Goal: Use online tool/utility: Utilize a website feature to perform a specific function

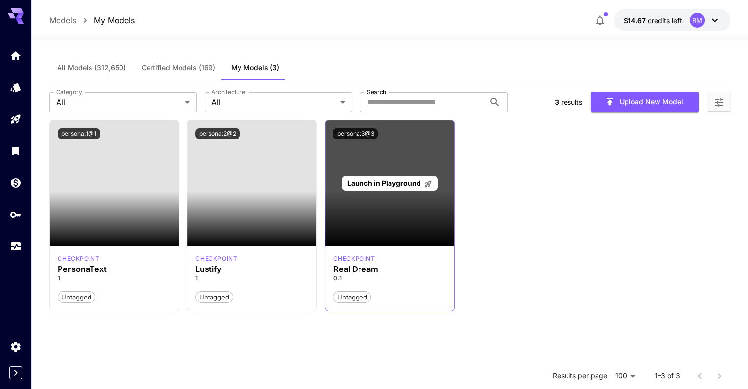
click at [393, 180] on span "Launch in Playground" at bounding box center [384, 183] width 74 height 8
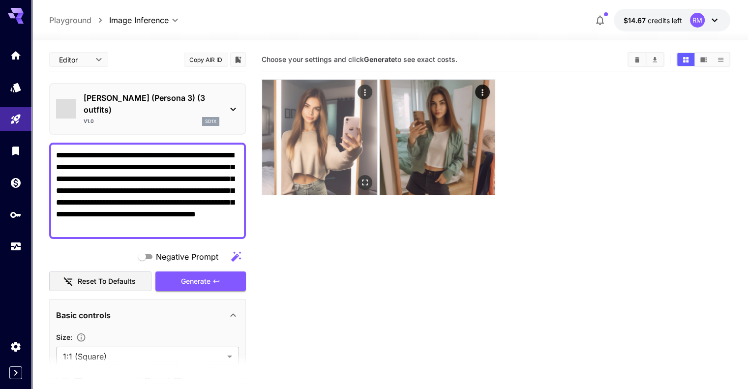
click at [289, 107] on img at bounding box center [319, 137] width 115 height 115
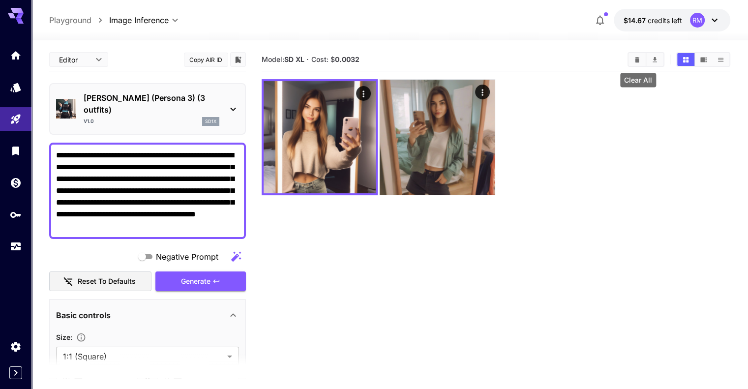
click at [644, 55] on button "Clear All" at bounding box center [636, 59] width 17 height 13
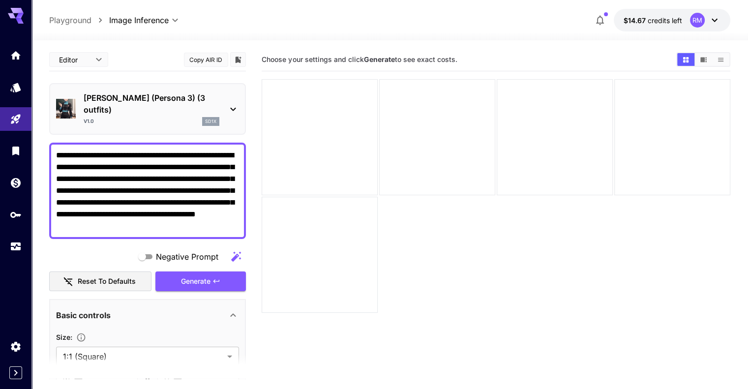
click at [227, 118] on div "[PERSON_NAME] (Persona 3) (3 outfits) v1.0 sd1x" at bounding box center [147, 109] width 183 height 42
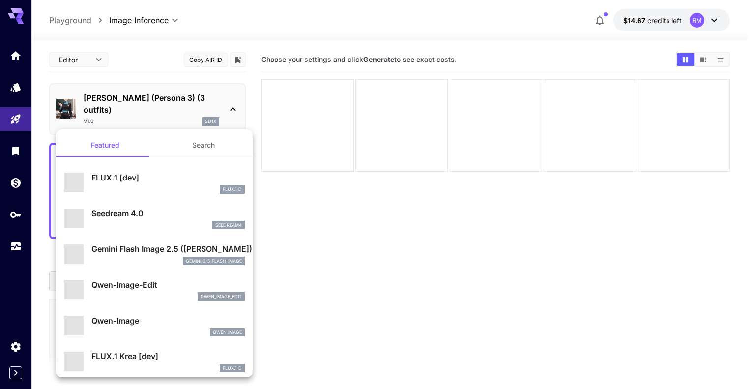
click at [209, 147] on button "Search" at bounding box center [203, 145] width 98 height 24
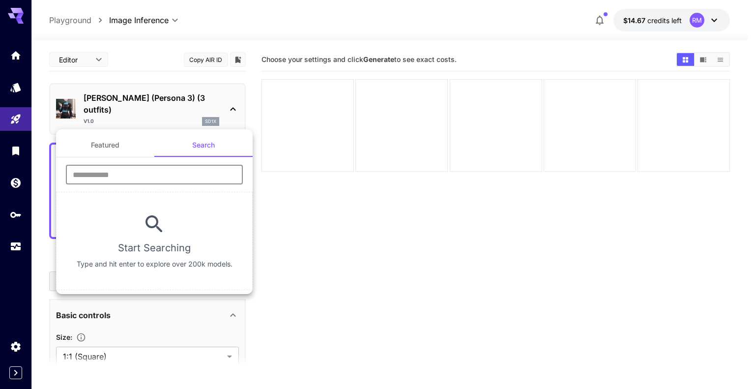
click at [204, 173] on input "text" at bounding box center [154, 175] width 177 height 20
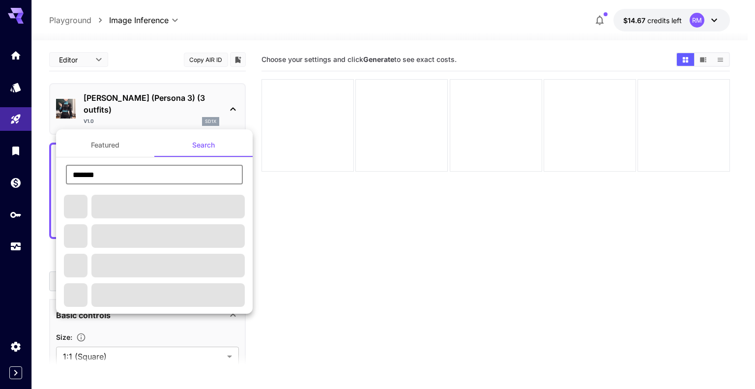
type input "**********"
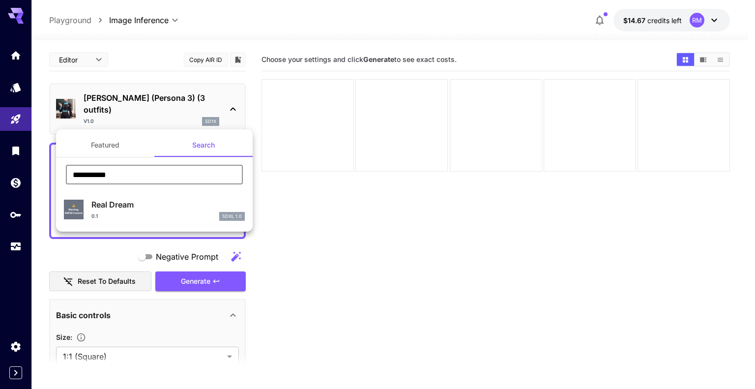
click at [125, 212] on div "0.1 SDXL 1.0" at bounding box center [167, 216] width 153 height 9
type input "**********"
type input "****"
type input "***"
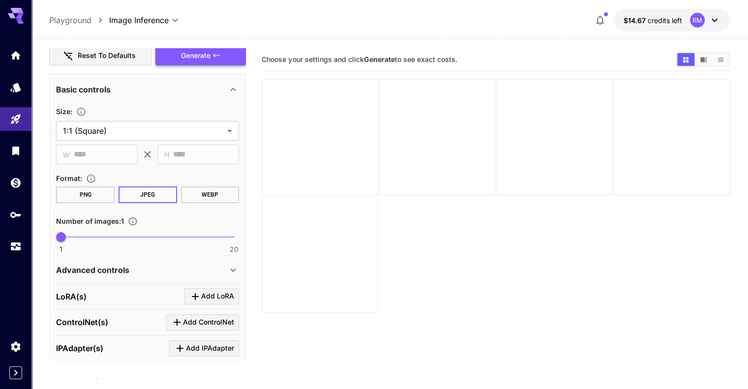
scroll to position [214, 0]
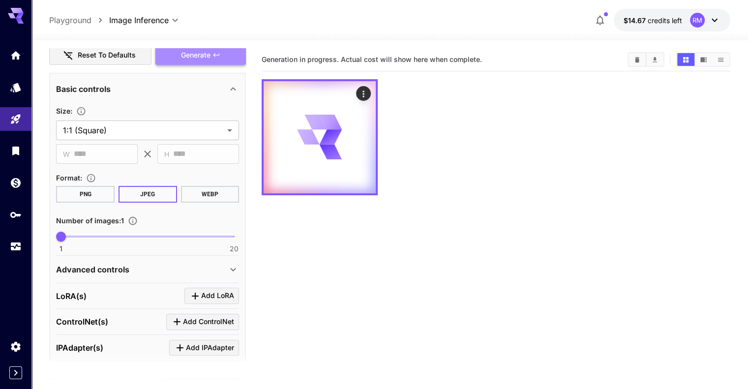
click at [187, 55] on span "Generate" at bounding box center [196, 55] width 30 height 12
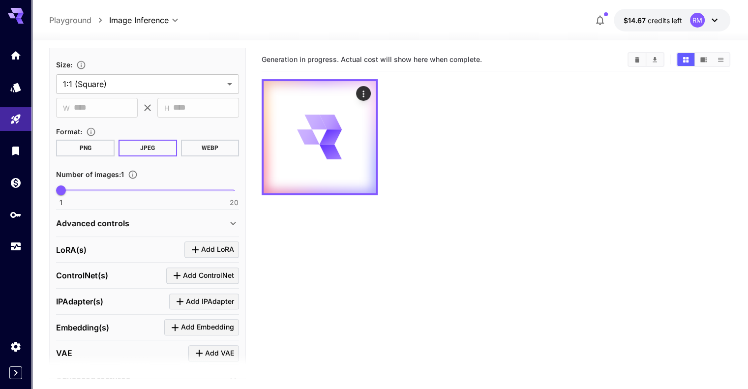
scroll to position [262, 0]
click at [216, 212] on div "Advanced controls" at bounding box center [147, 222] width 183 height 24
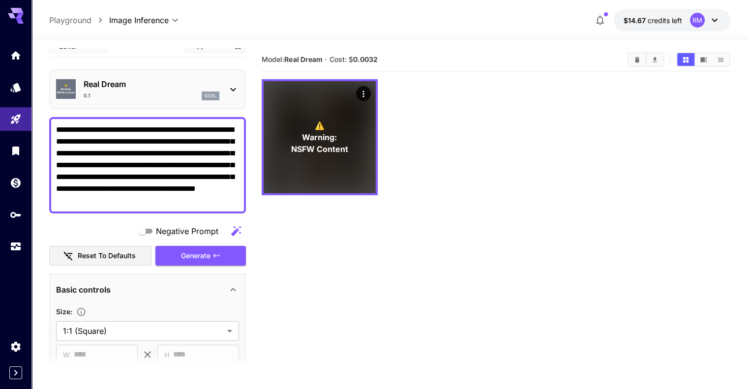
scroll to position [0, 0]
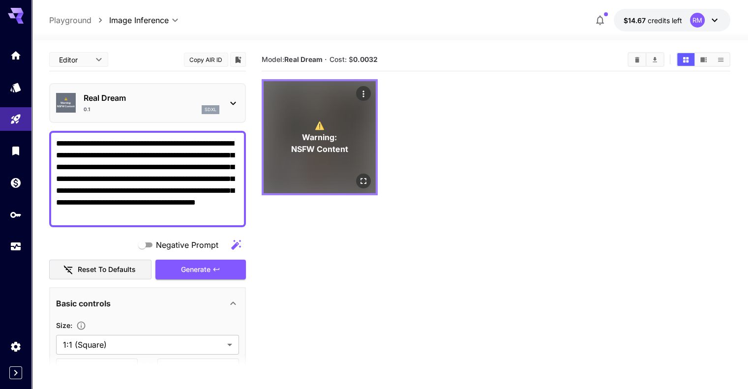
click at [356, 174] on button "Open in fullscreen" at bounding box center [363, 181] width 15 height 15
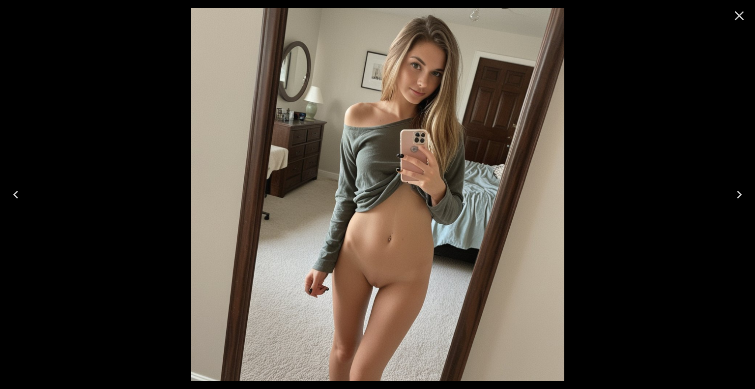
click at [740, 13] on icon "Close" at bounding box center [740, 16] width 16 height 16
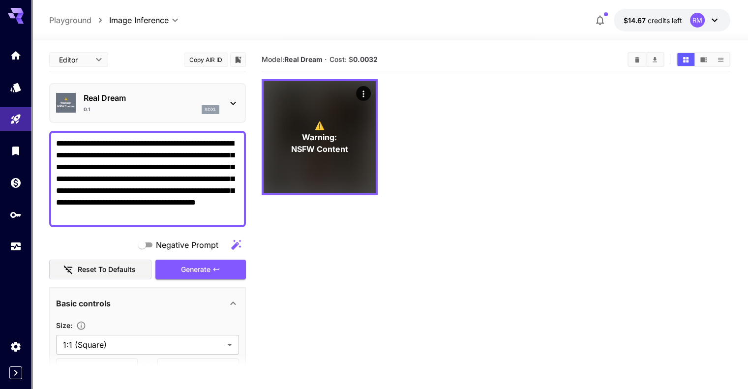
click at [224, 95] on div "⚠️ Warning: NSFW Content Real Dream 0.1 sdxl" at bounding box center [147, 103] width 183 height 30
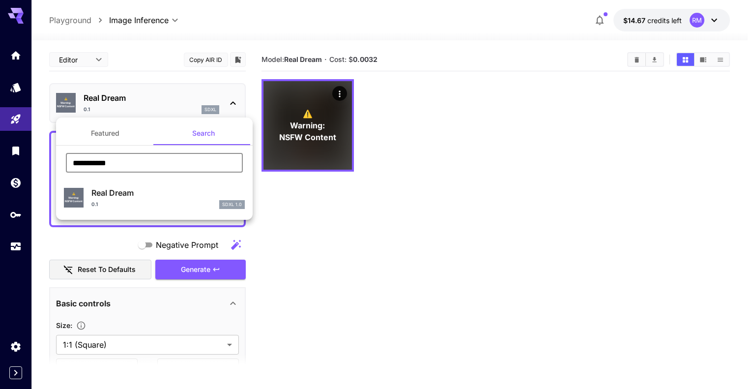
drag, startPoint x: 179, startPoint y: 168, endPoint x: 39, endPoint y: 167, distance: 140.1
click at [39, 167] on div "**********" at bounding box center [98, 147] width 197 height 295
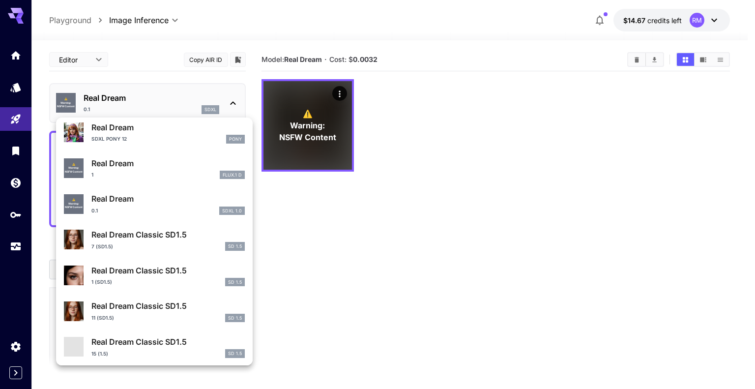
scroll to position [894, 0]
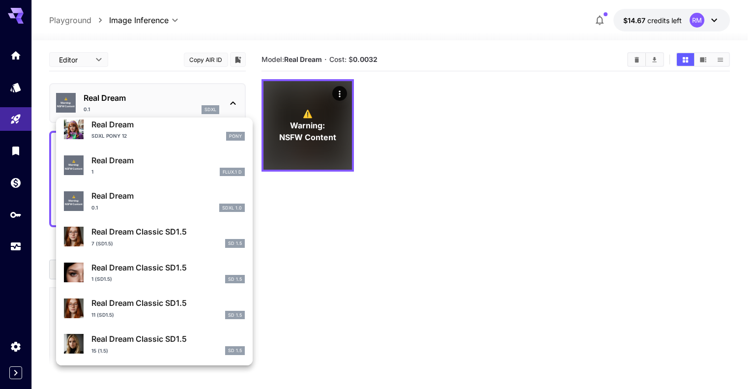
type input "**********"
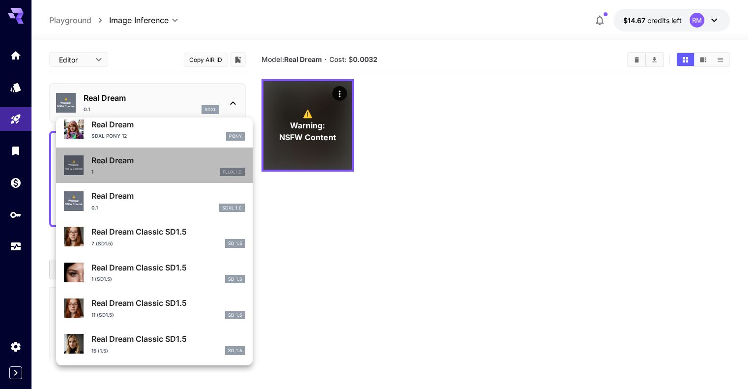
click at [162, 171] on div "1 FLUX.1 D" at bounding box center [167, 172] width 153 height 9
type input "**"
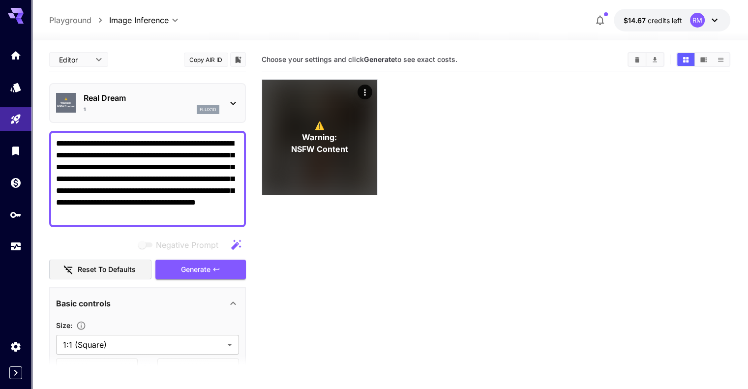
click at [234, 112] on div "⚠️ Warning: NSFW Content Real Dream 1 flux1d" at bounding box center [147, 103] width 183 height 30
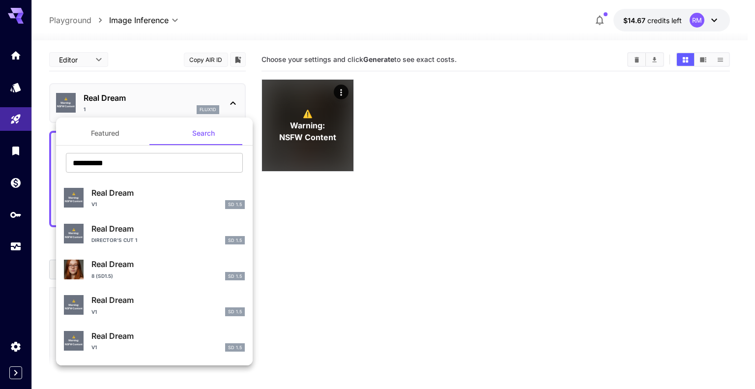
click at [206, 59] on div at bounding box center [377, 194] width 755 height 389
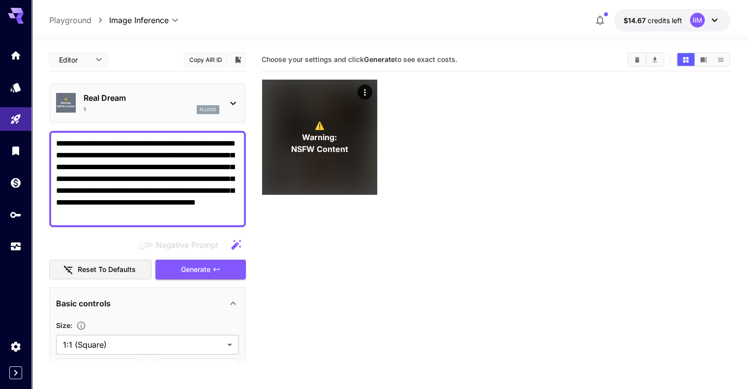
click at [202, 55] on button "Copy AIR ID" at bounding box center [206, 60] width 44 height 14
click at [226, 265] on button "Generate" at bounding box center [200, 270] width 90 height 20
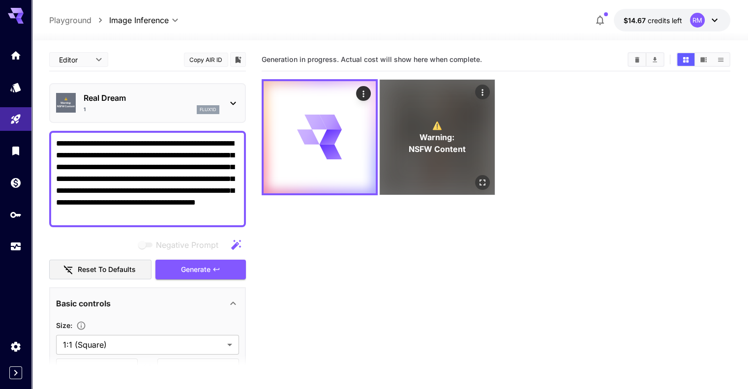
click at [420, 131] on span "Warning:" at bounding box center [437, 137] width 35 height 12
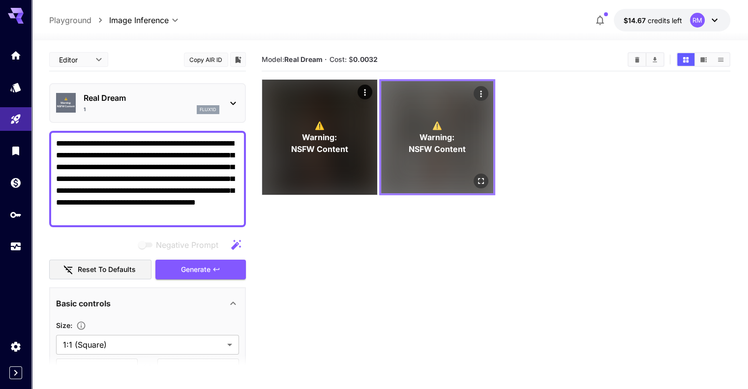
click at [423, 127] on p "⚠️ Warning: NSFW Content" at bounding box center [437, 136] width 57 height 35
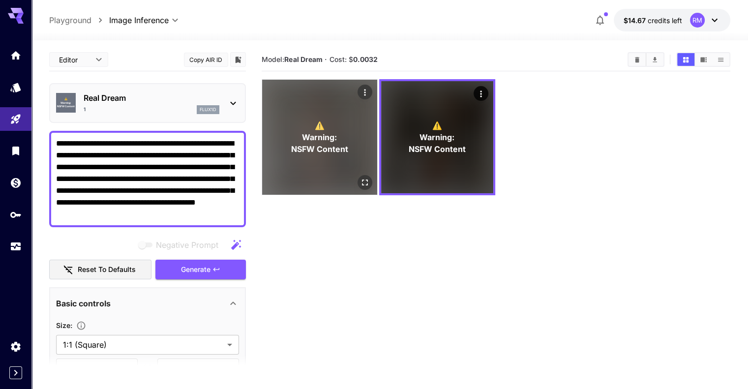
click at [360, 177] on icon "Open in fullscreen" at bounding box center [365, 182] width 10 height 10
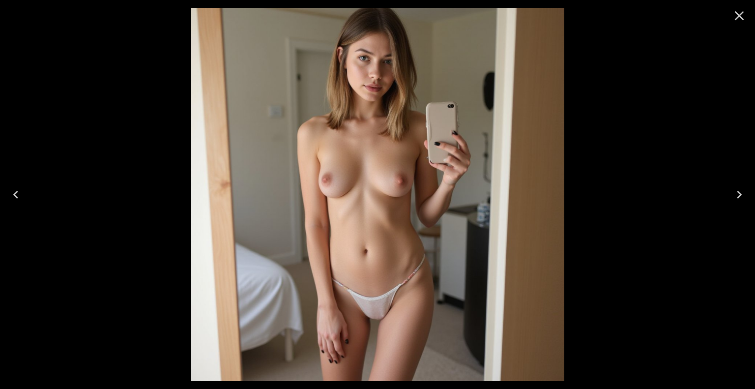
click at [747, 35] on div at bounding box center [377, 194] width 755 height 389
click at [737, 7] on button "Close" at bounding box center [740, 16] width 24 height 24
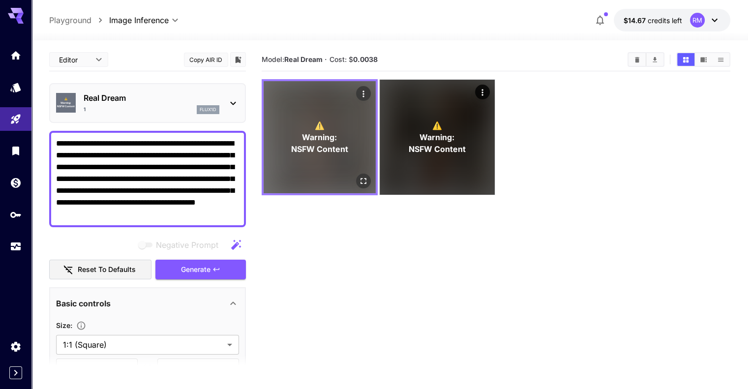
click at [314, 131] on span "Warning:" at bounding box center [319, 137] width 35 height 12
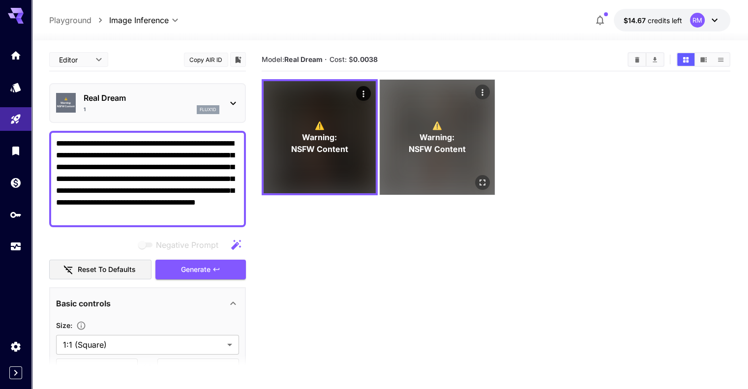
click at [420, 131] on span "Warning:" at bounding box center [437, 137] width 35 height 12
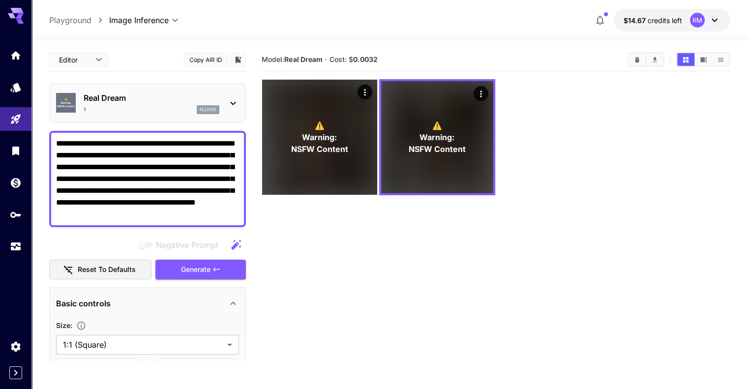
click at [643, 56] on button "Clear All" at bounding box center [636, 59] width 17 height 13
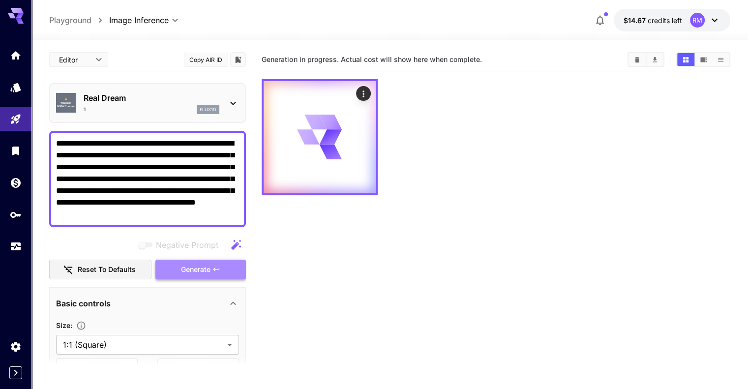
click at [200, 266] on span "Generate" at bounding box center [196, 270] width 30 height 12
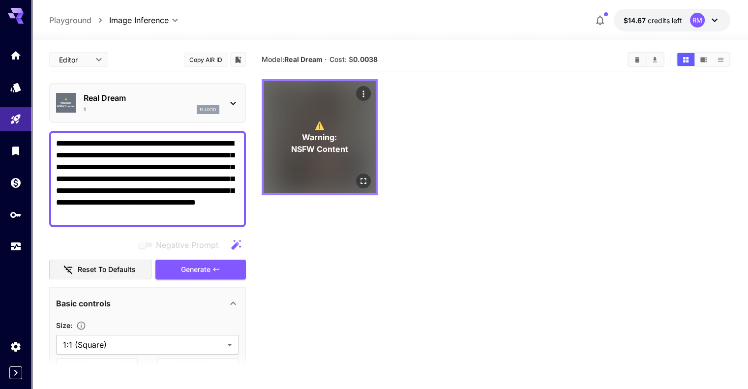
click at [358, 176] on icon "Open in fullscreen" at bounding box center [363, 181] width 10 height 10
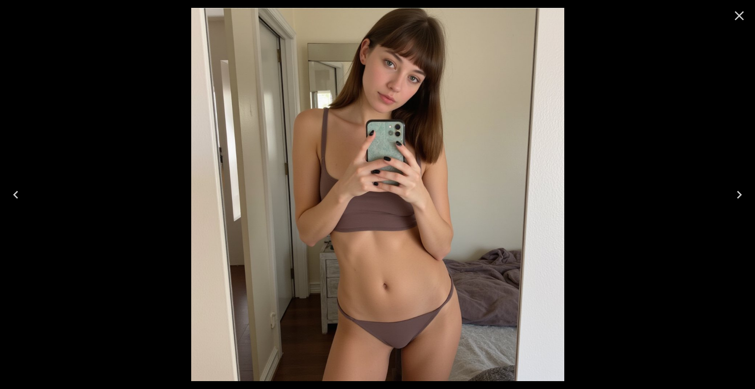
click at [743, 20] on icon "Close" at bounding box center [740, 16] width 16 height 16
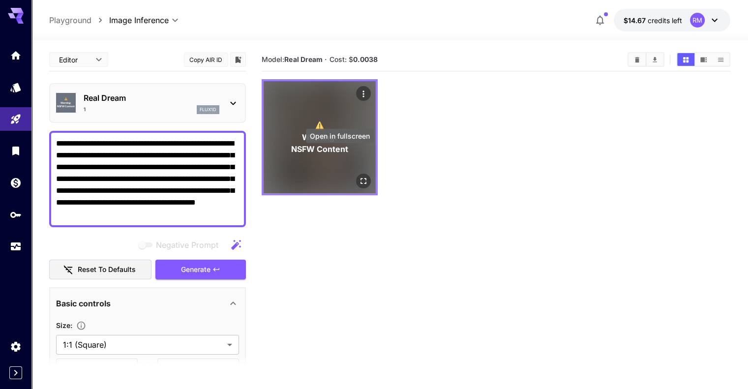
click at [356, 174] on button "Open in fullscreen" at bounding box center [363, 181] width 15 height 15
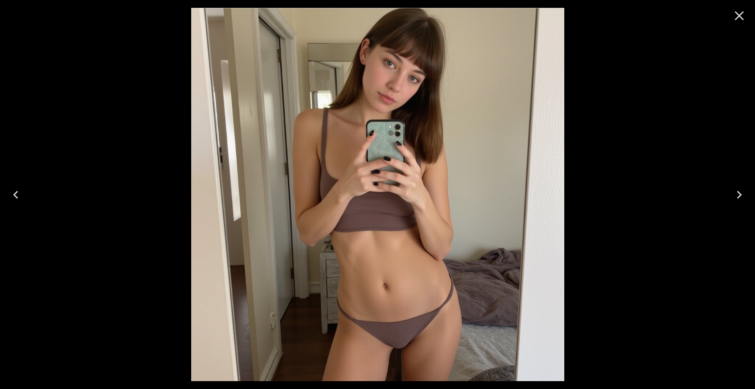
click at [741, 16] on icon "Close" at bounding box center [740, 16] width 16 height 16
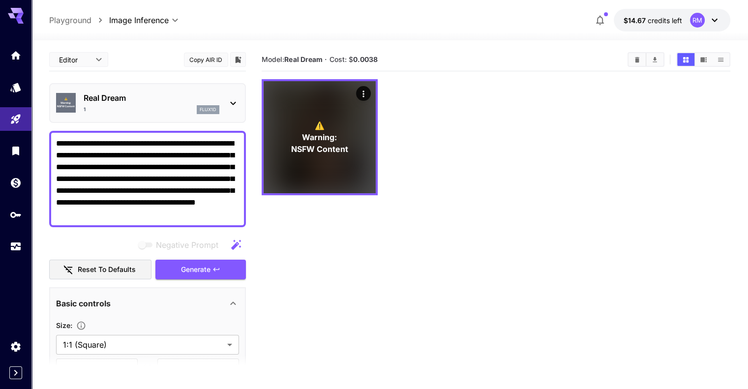
click at [232, 101] on icon at bounding box center [233, 103] width 12 height 12
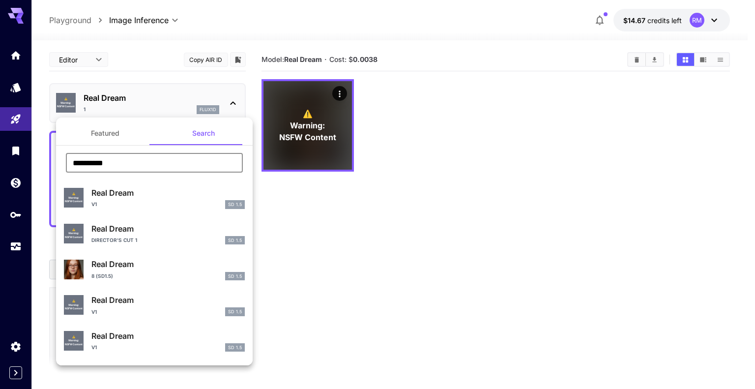
drag, startPoint x: 179, startPoint y: 162, endPoint x: 57, endPoint y: 161, distance: 122.4
click at [57, 161] on div "**********" at bounding box center [154, 166] width 197 height 27
drag, startPoint x: 163, startPoint y: 165, endPoint x: 125, endPoint y: 165, distance: 38.4
click at [125, 165] on input "**********" at bounding box center [154, 163] width 177 height 20
paste input "**********"
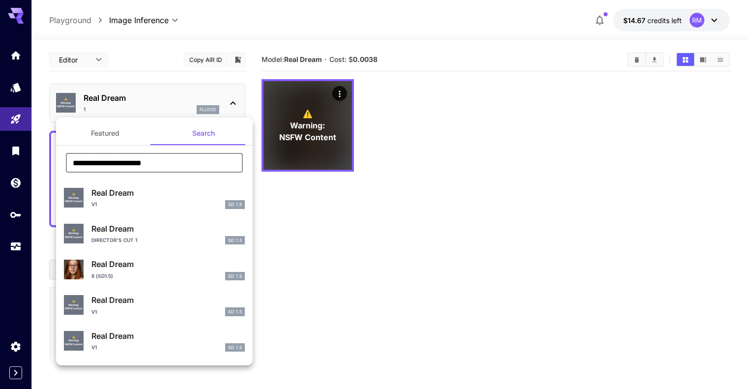
type input "**********"
click at [303, 218] on div at bounding box center [377, 194] width 755 height 389
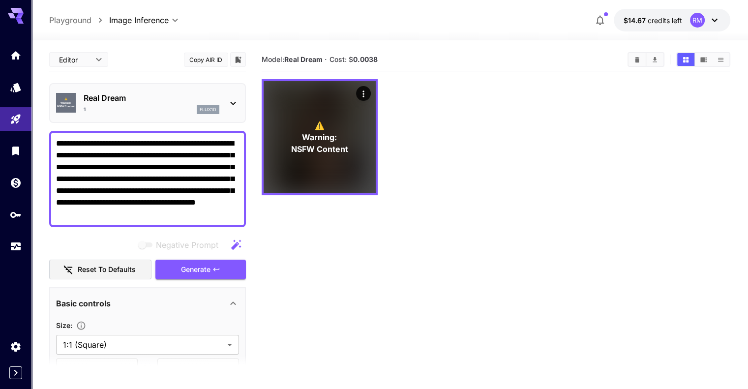
click at [191, 96] on p "Real Dream" at bounding box center [152, 98] width 136 height 12
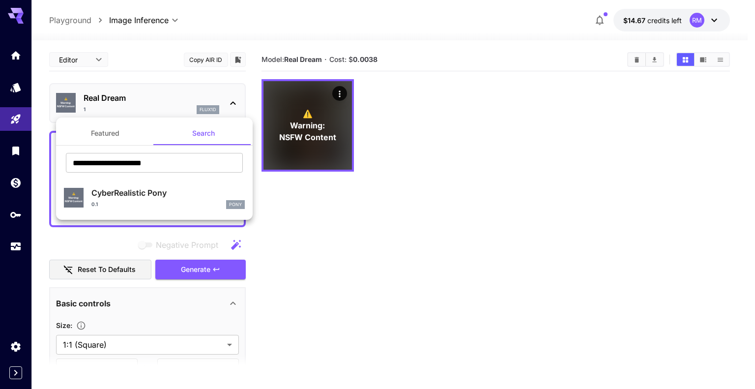
drag, startPoint x: 148, startPoint y: 189, endPoint x: 100, endPoint y: 190, distance: 47.2
click at [100, 190] on p "CyberRealistic Pony" at bounding box center [167, 193] width 153 height 12
type input "**"
type input "*"
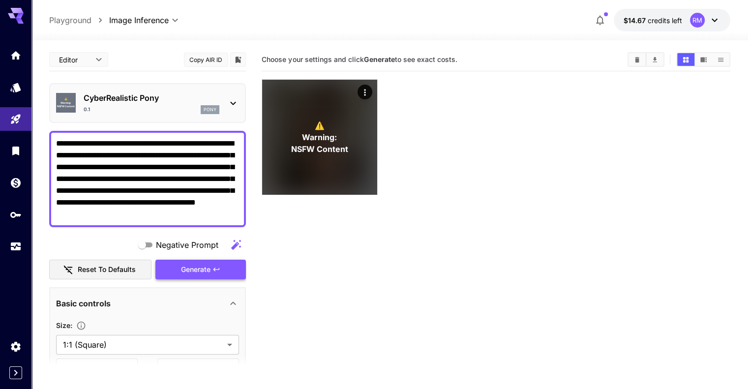
click at [217, 269] on icon "button" at bounding box center [216, 268] width 6 height 3
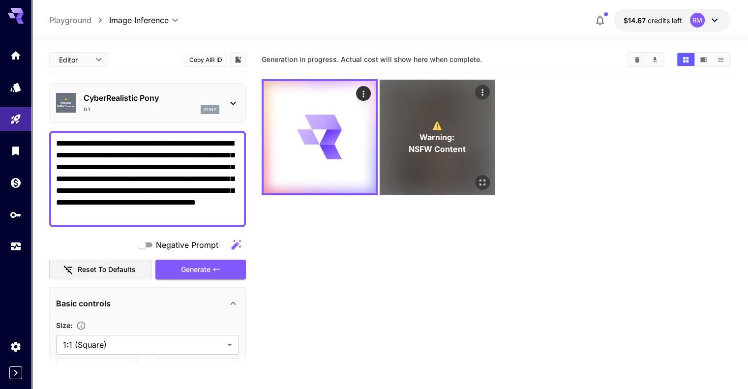
click at [432, 119] on span "⚠️" at bounding box center [437, 125] width 10 height 12
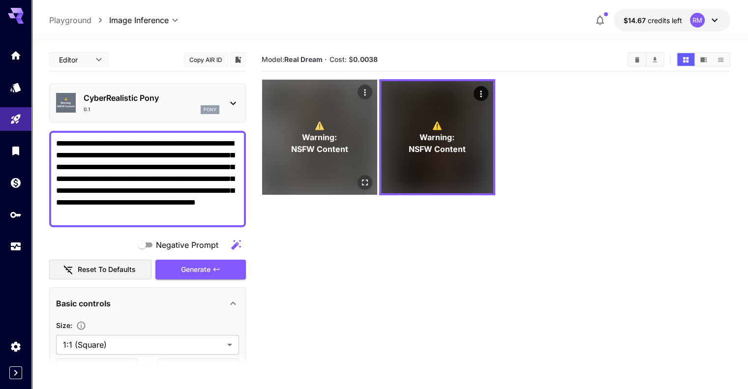
click at [321, 131] on span "Warning:" at bounding box center [319, 137] width 35 height 12
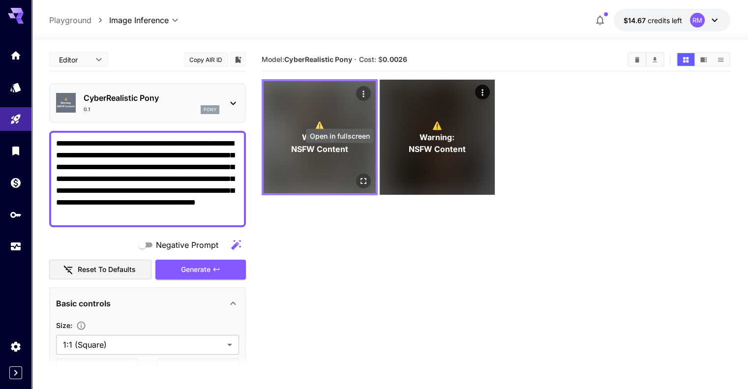
click at [358, 176] on icon "Open in fullscreen" at bounding box center [363, 181] width 10 height 10
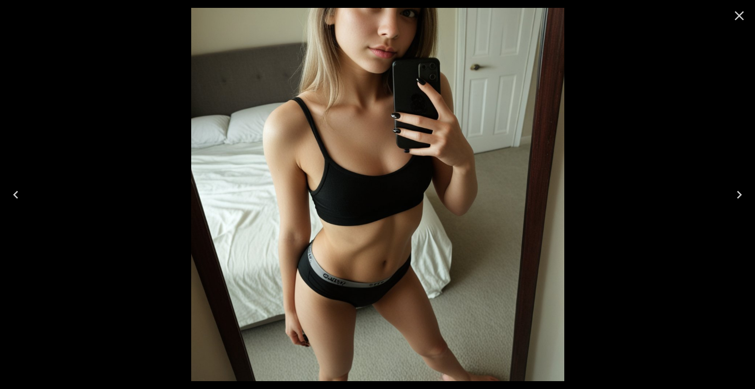
click at [736, 14] on icon "Close" at bounding box center [740, 16] width 16 height 16
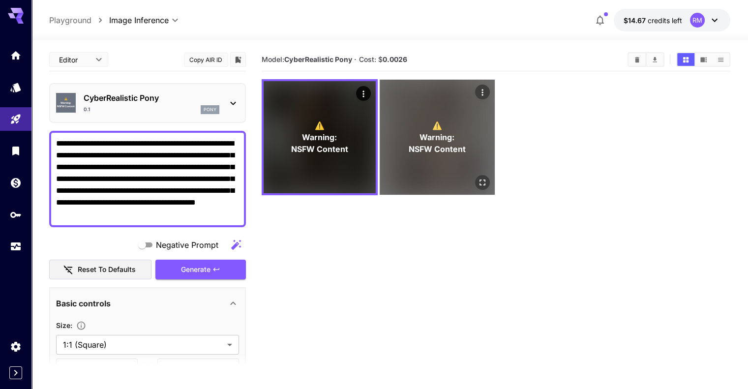
click at [477, 177] on icon "Open in fullscreen" at bounding box center [482, 182] width 10 height 10
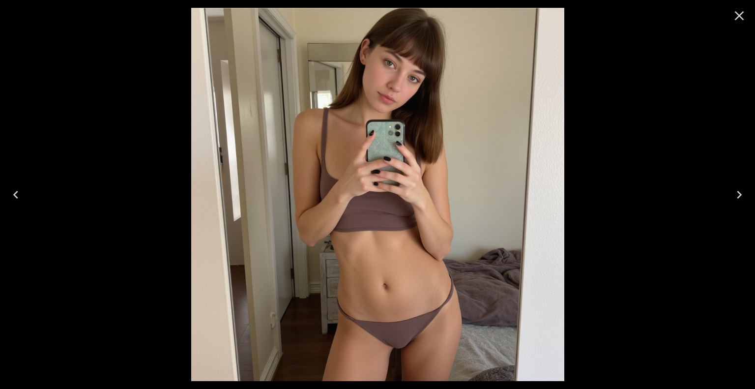
click at [743, 19] on icon "Close" at bounding box center [740, 16] width 16 height 16
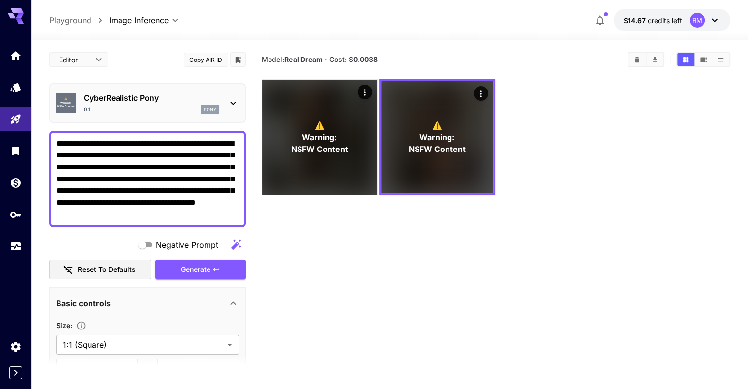
click at [213, 98] on p "CyberRealistic Pony" at bounding box center [152, 98] width 136 height 12
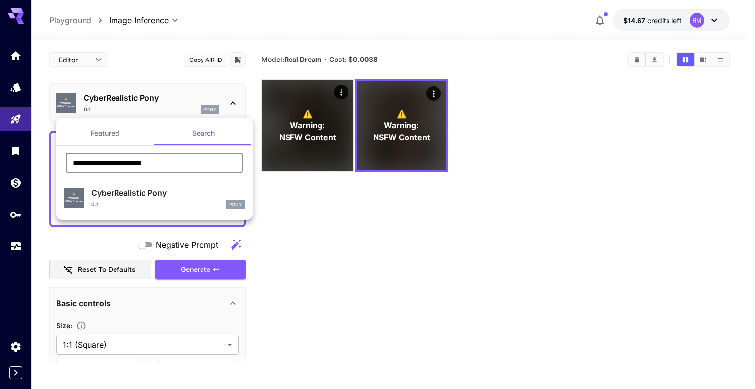
drag, startPoint x: 198, startPoint y: 165, endPoint x: 43, endPoint y: 169, distance: 154.9
click at [43, 169] on div "**********" at bounding box center [98, 147] width 197 height 295
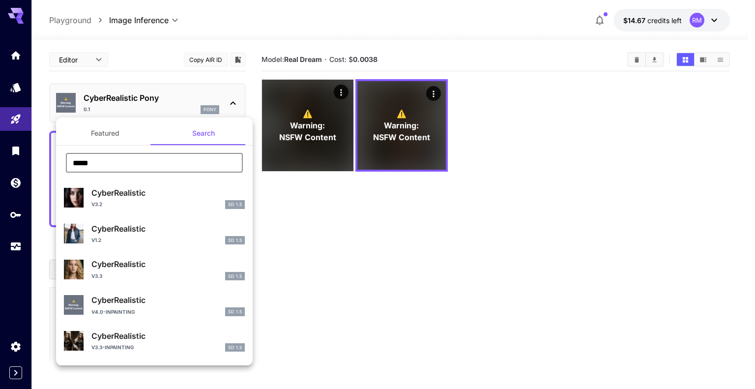
drag, startPoint x: 106, startPoint y: 163, endPoint x: 51, endPoint y: 160, distance: 55.6
click at [51, 160] on div "Featured Search ***** ​ CyberRealistic v3.2 SD 1.5 CyberRealistic V1.2 SD 1.5 C…" at bounding box center [98, 147] width 197 height 295
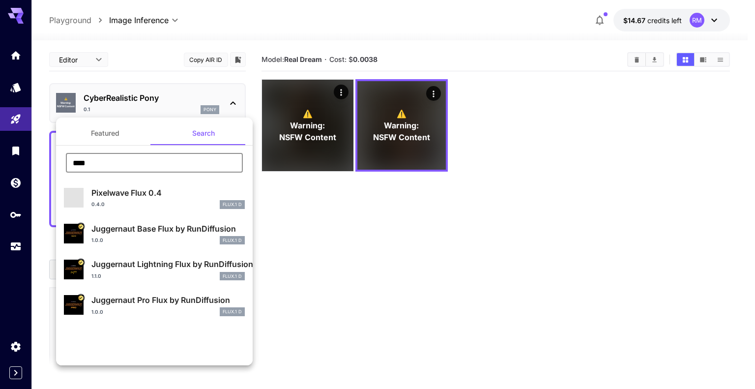
type input "****"
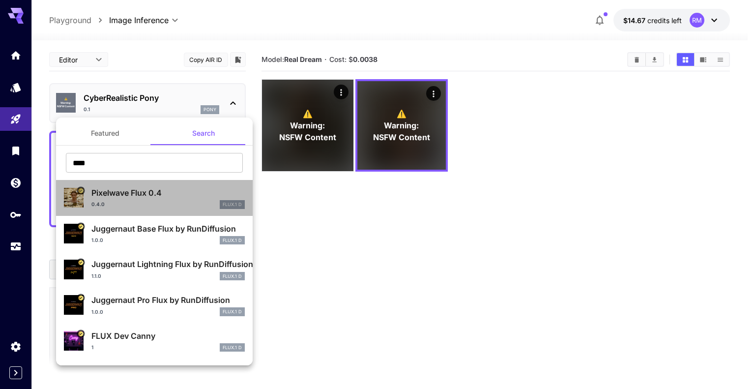
click at [196, 191] on p "Pixelwave Flux 0.4" at bounding box center [167, 193] width 153 height 12
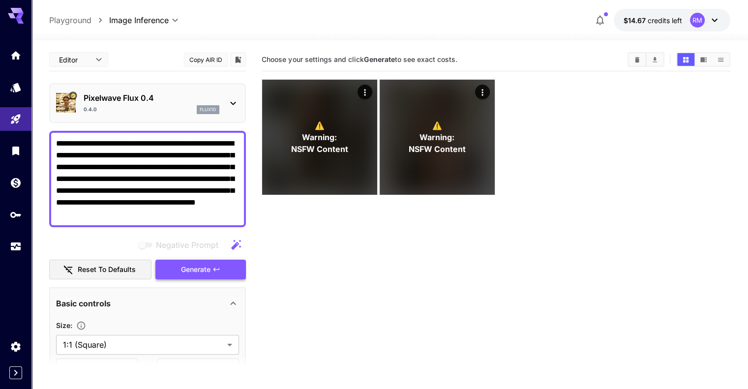
click at [192, 267] on span "Generate" at bounding box center [196, 270] width 30 height 12
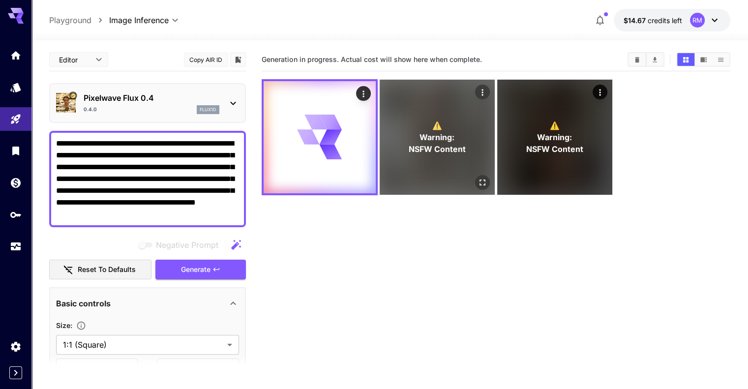
click at [432, 119] on span "⚠️" at bounding box center [437, 125] width 10 height 12
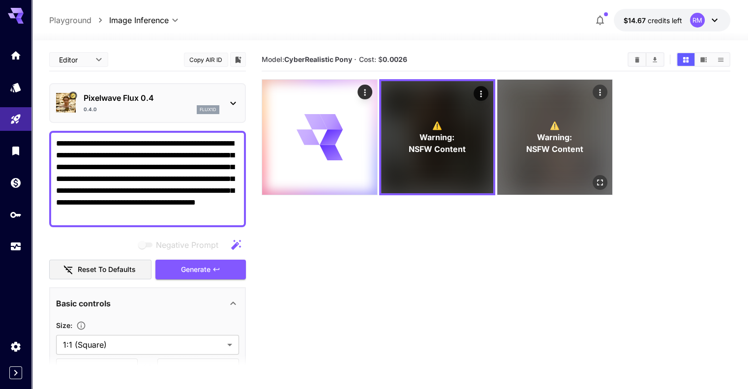
click at [537, 131] on span "Warning:" at bounding box center [554, 137] width 35 height 12
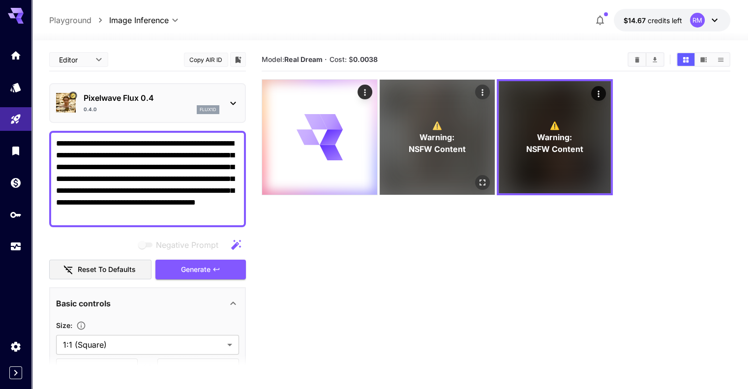
click at [420, 131] on span "Warning:" at bounding box center [437, 137] width 35 height 12
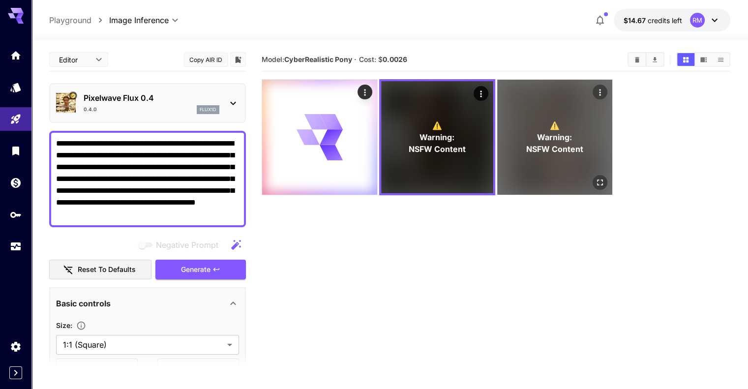
click at [526, 128] on p "⚠️ Warning: NSFW Content" at bounding box center [554, 136] width 57 height 35
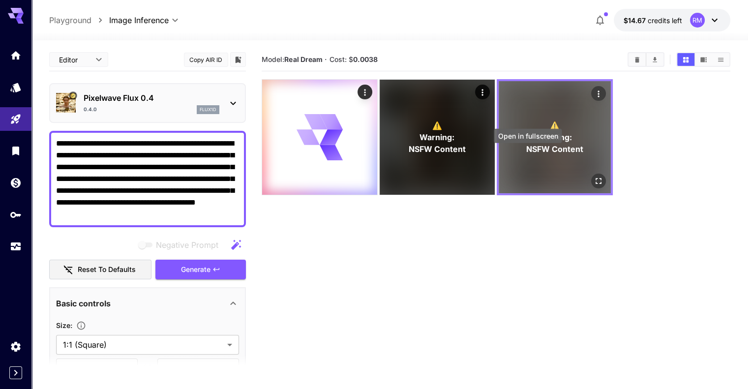
click at [593, 176] on icon "Open in fullscreen" at bounding box center [598, 181] width 10 height 10
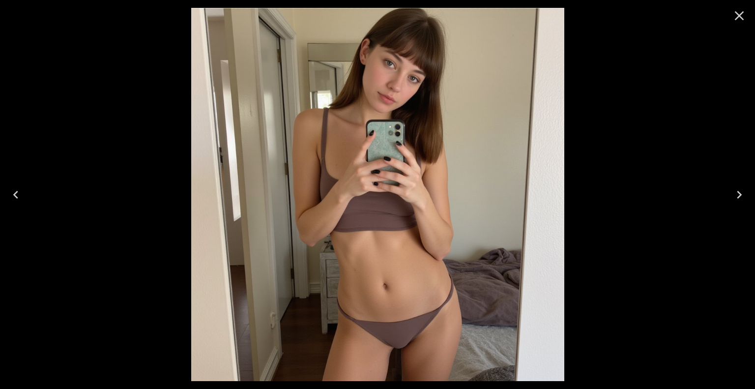
click at [738, 14] on icon "Close" at bounding box center [739, 15] width 9 height 9
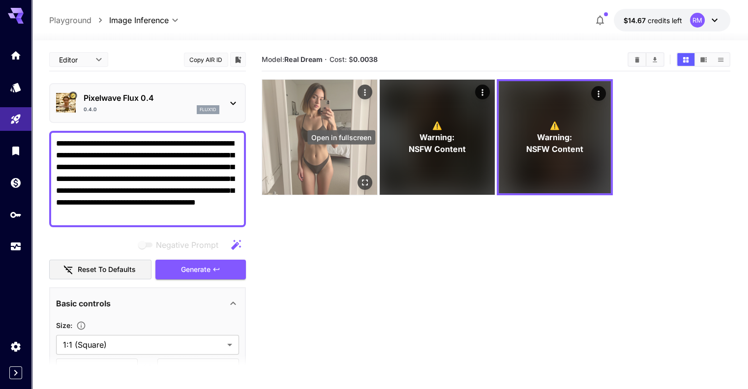
click at [360, 177] on icon "Open in fullscreen" at bounding box center [365, 182] width 10 height 10
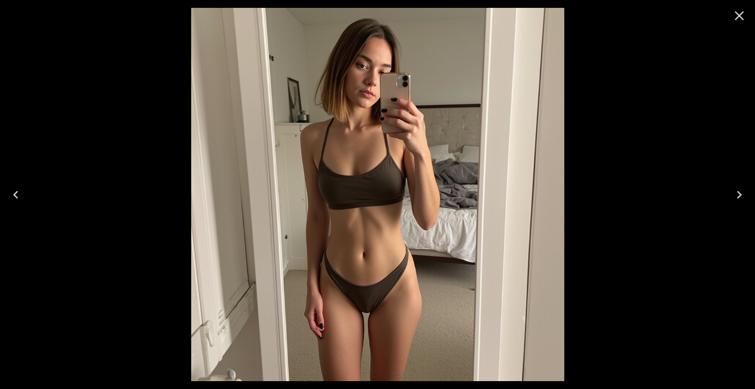
click at [733, 17] on icon "Close" at bounding box center [740, 16] width 16 height 16
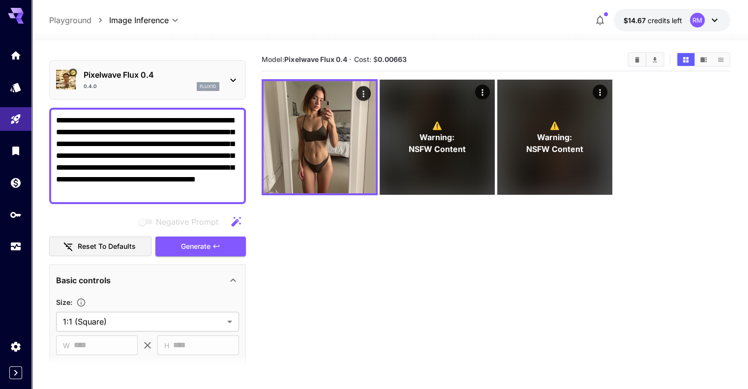
scroll to position [21, 0]
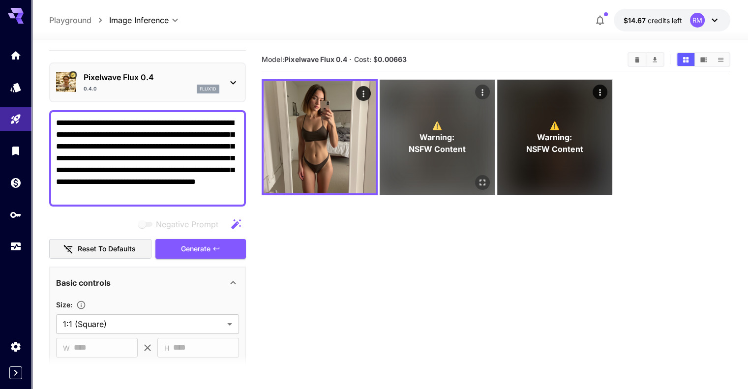
click at [409, 123] on p "⚠️ Warning: NSFW Content" at bounding box center [437, 136] width 57 height 35
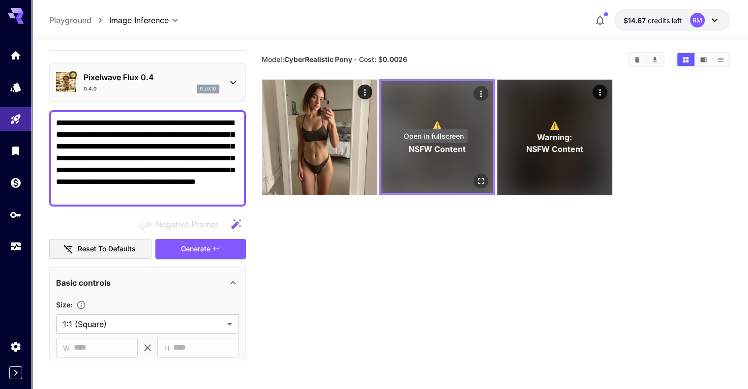
click at [476, 176] on icon "Open in fullscreen" at bounding box center [481, 181] width 10 height 10
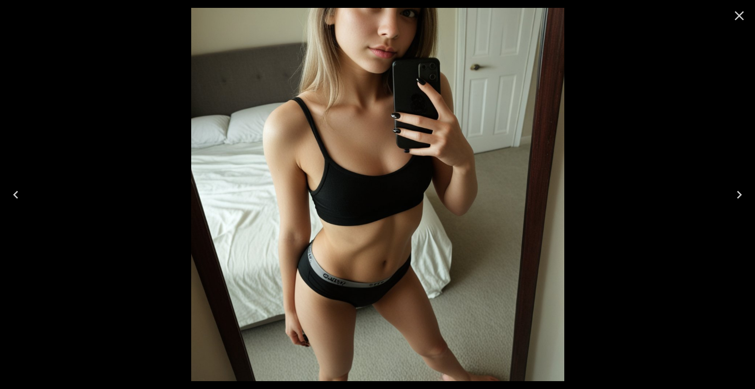
click at [738, 17] on icon "Close" at bounding box center [739, 15] width 9 height 9
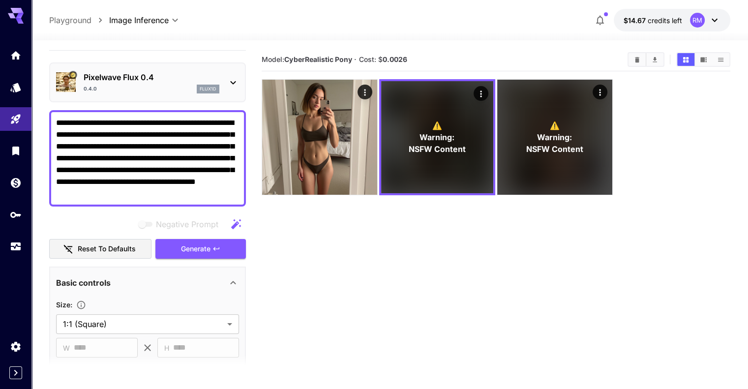
click at [223, 75] on div "Pixelwave Flux 0.4 0.4.0 flux1d" at bounding box center [147, 82] width 183 height 30
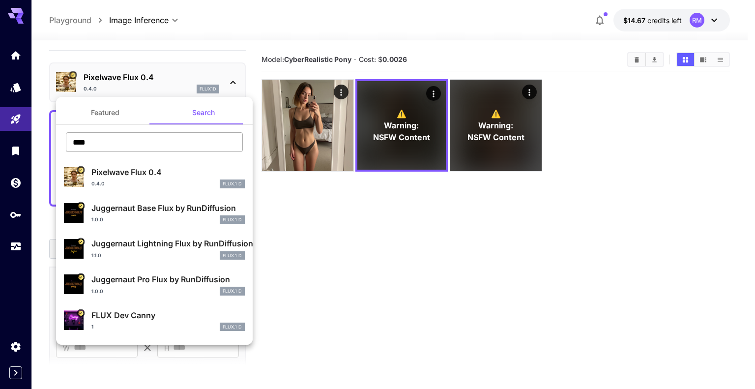
click at [155, 143] on input "****" at bounding box center [154, 142] width 177 height 20
drag, startPoint x: 155, startPoint y: 143, endPoint x: 50, endPoint y: 141, distance: 105.7
click at [50, 141] on div "Featured Search **** ​ Pixelwave Flux 0.4 0.4.0 FLUX.1 D Juggernaut Base Flux b…" at bounding box center [98, 147] width 197 height 295
paste input "**********"
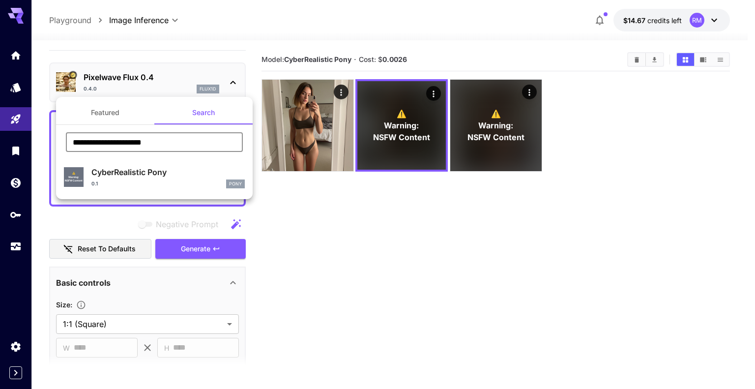
type input "**********"
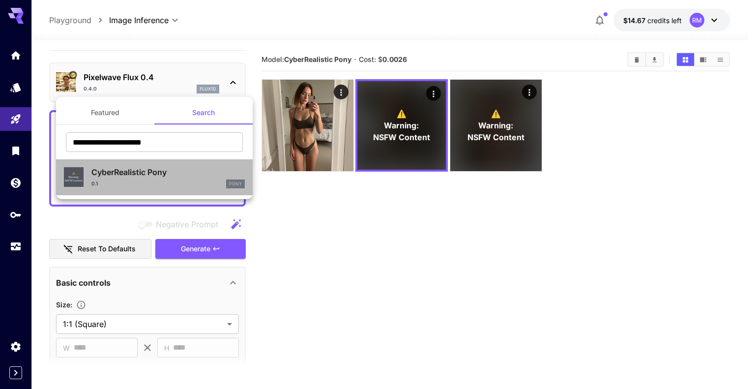
click at [157, 170] on p "CyberRealistic Pony" at bounding box center [167, 172] width 153 height 12
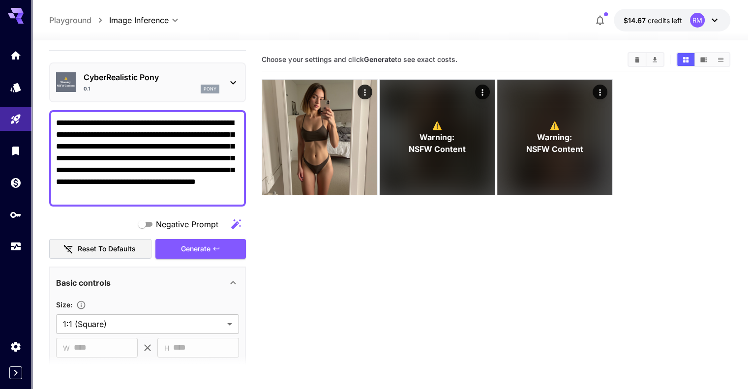
drag, startPoint x: 134, startPoint y: 145, endPoint x: 92, endPoint y: 147, distance: 41.4
click at [92, 147] on textarea "**********" at bounding box center [147, 158] width 183 height 83
click at [223, 246] on button "Generate" at bounding box center [200, 249] width 90 height 20
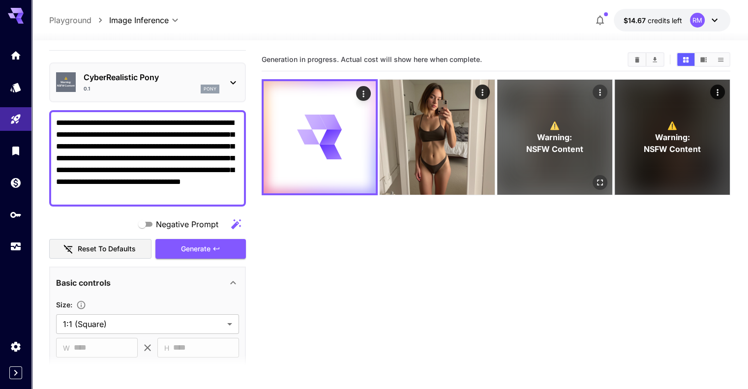
click at [531, 123] on div "⚠️ Warning: NSFW Content" at bounding box center [554, 137] width 115 height 115
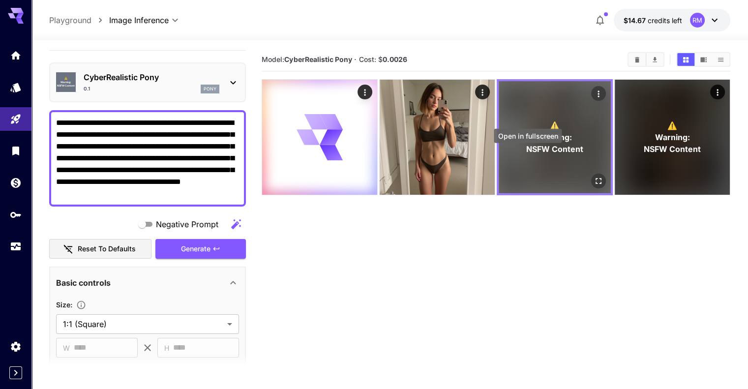
click at [523, 149] on body "**********" at bounding box center [374, 233] width 748 height 467
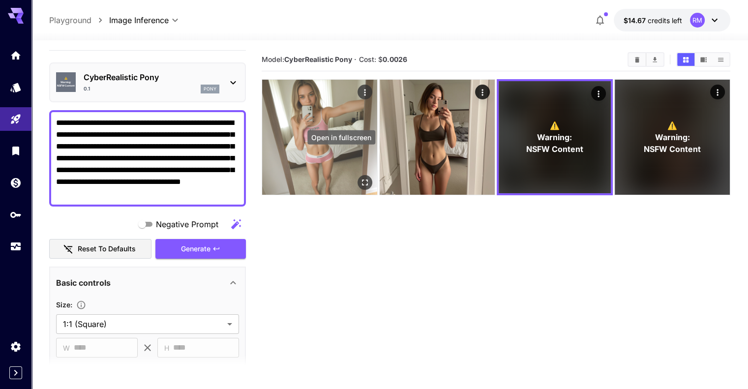
click at [360, 177] on icon "Open in fullscreen" at bounding box center [365, 182] width 10 height 10
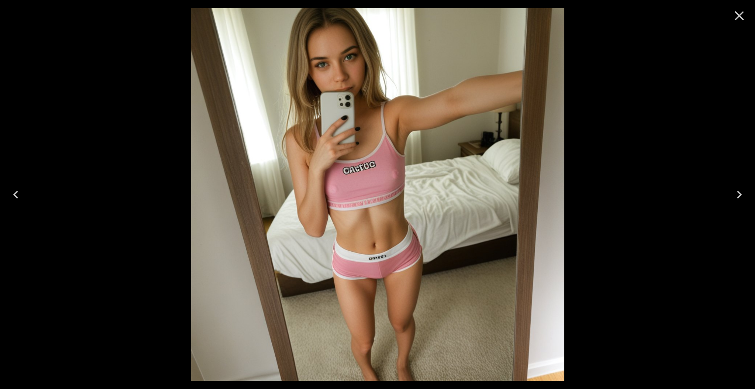
click at [738, 18] on icon "Close" at bounding box center [739, 15] width 9 height 9
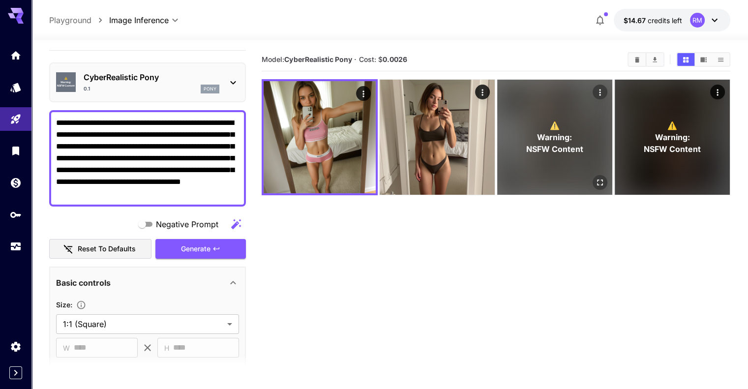
click at [526, 119] on p "⚠️ Warning: NSFW Content" at bounding box center [554, 136] width 57 height 35
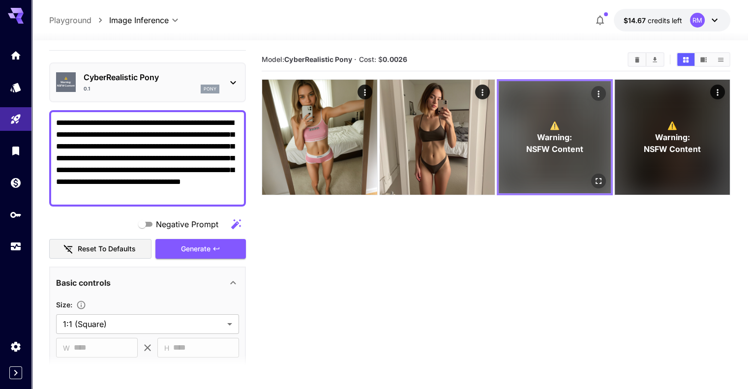
click at [593, 176] on icon "Open in fullscreen" at bounding box center [598, 181] width 10 height 10
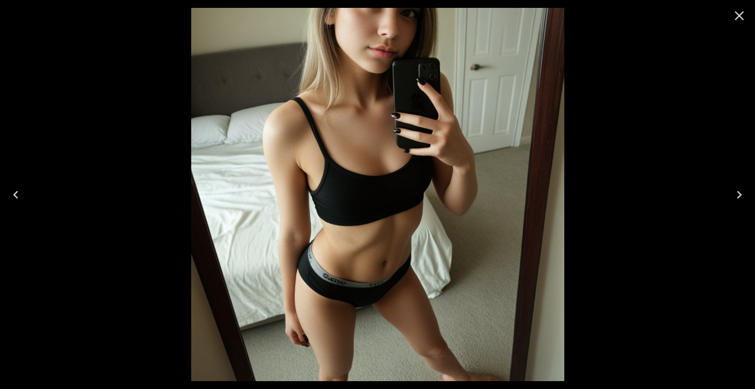
click at [742, 14] on icon "Close" at bounding box center [740, 16] width 16 height 16
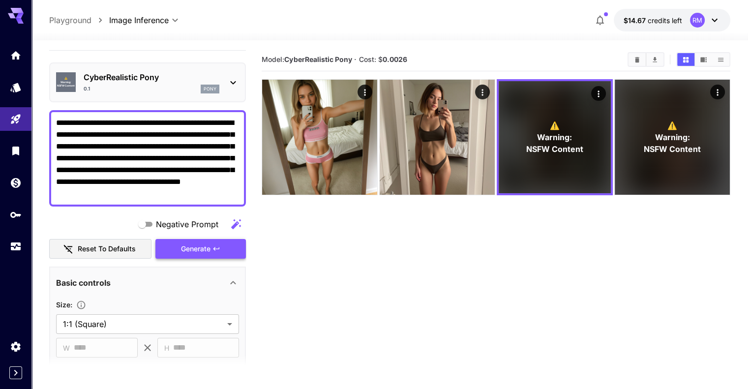
click at [229, 243] on button "Generate" at bounding box center [200, 249] width 90 height 20
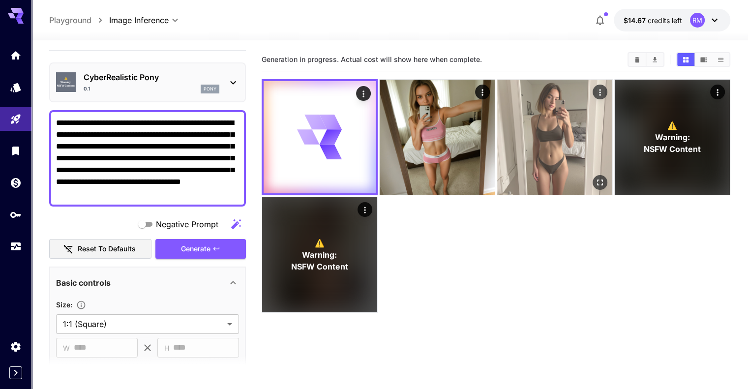
click at [592, 175] on button "Open in fullscreen" at bounding box center [599, 182] width 15 height 15
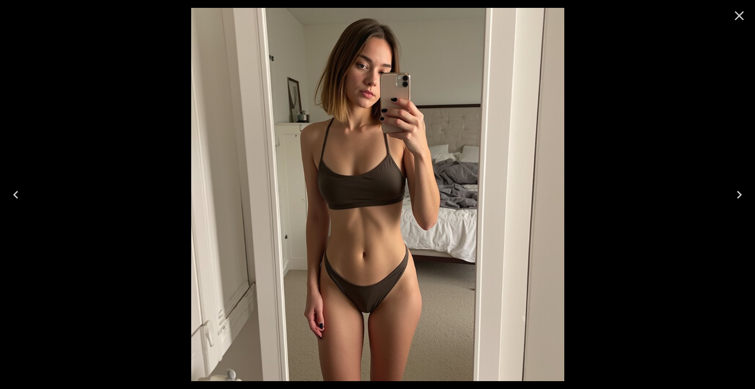
click at [738, 15] on icon "Close" at bounding box center [740, 16] width 16 height 16
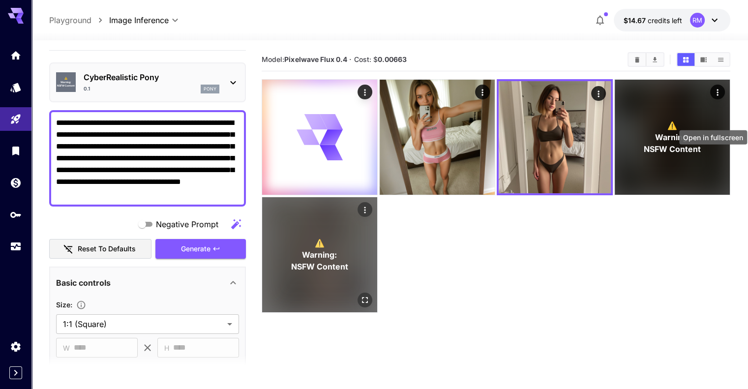
click at [370, 295] on icon "Open in fullscreen" at bounding box center [365, 300] width 10 height 10
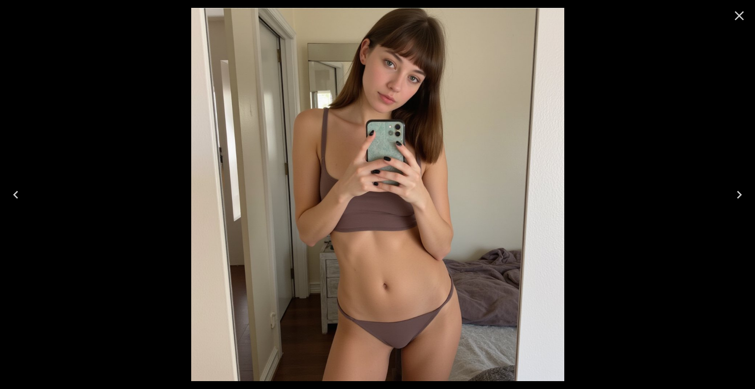
click at [739, 14] on icon "Close" at bounding box center [740, 16] width 16 height 16
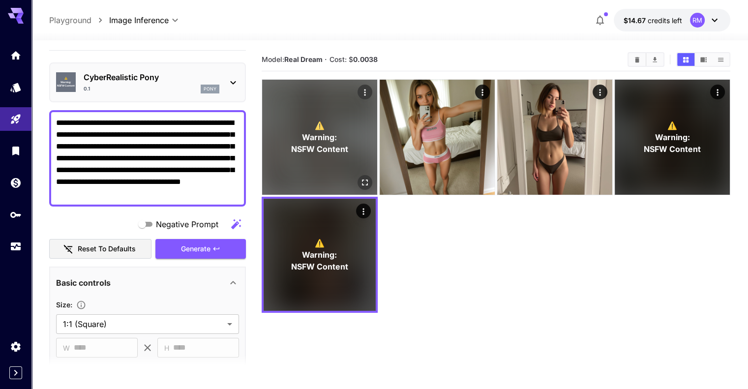
click at [360, 177] on icon "Open in fullscreen" at bounding box center [365, 182] width 10 height 10
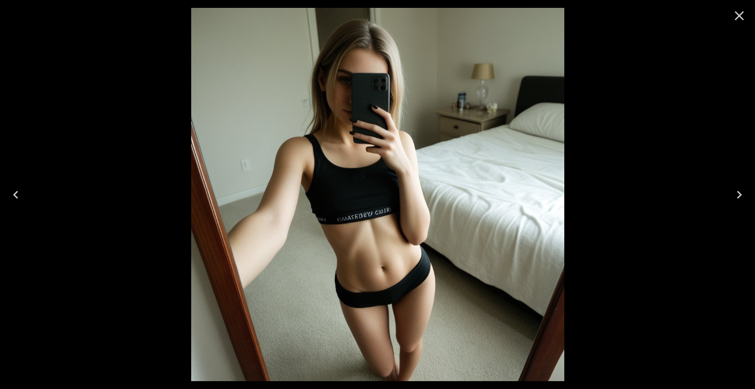
click at [736, 16] on icon "Close" at bounding box center [740, 16] width 16 height 16
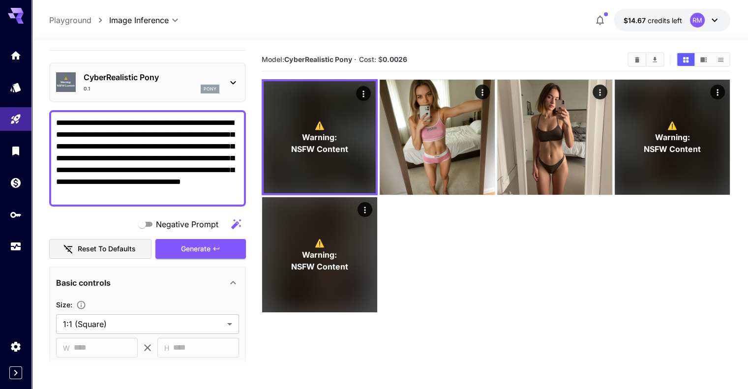
click at [148, 132] on textarea "**********" at bounding box center [147, 158] width 183 height 83
drag, startPoint x: 112, startPoint y: 193, endPoint x: 54, endPoint y: 195, distance: 58.5
click at [54, 195] on div "**********" at bounding box center [147, 158] width 197 height 96
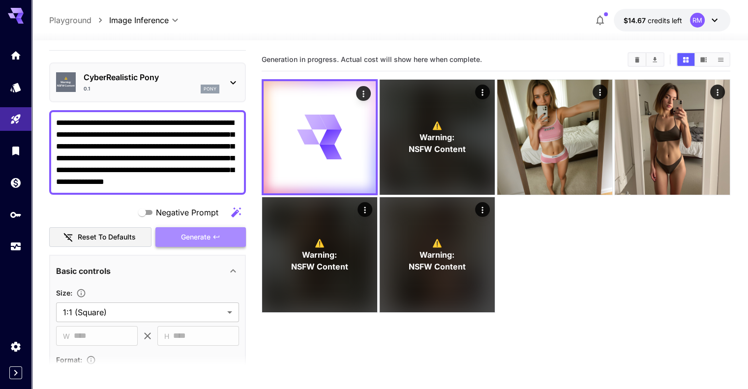
click at [169, 234] on button "Generate" at bounding box center [200, 237] width 90 height 20
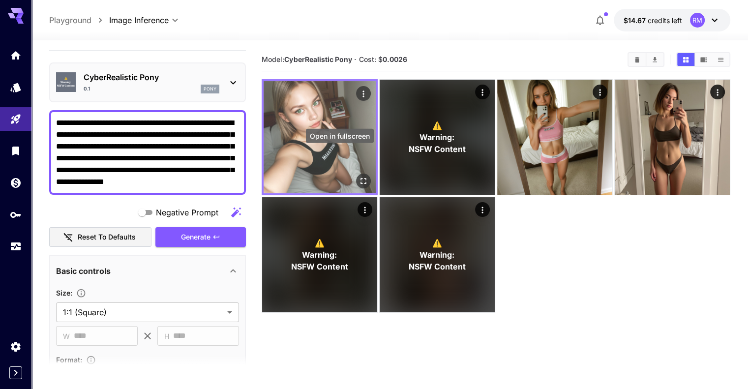
click at [358, 176] on icon "Open in fullscreen" at bounding box center [363, 181] width 10 height 10
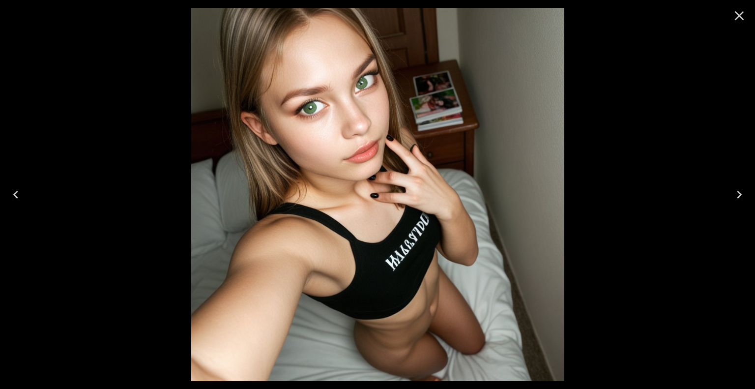
click at [738, 17] on icon "Close" at bounding box center [739, 15] width 9 height 9
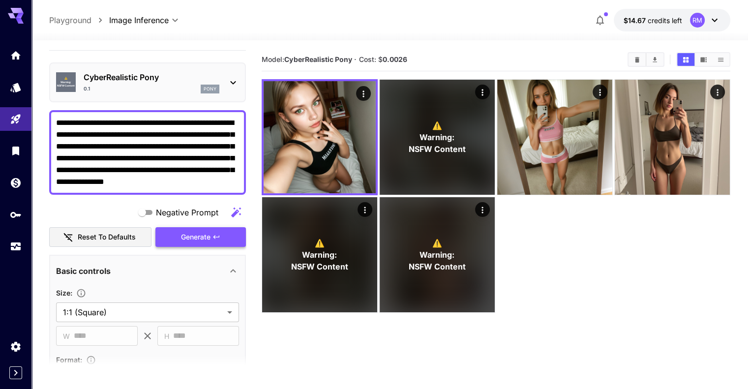
click at [220, 231] on button "Generate" at bounding box center [200, 237] width 90 height 20
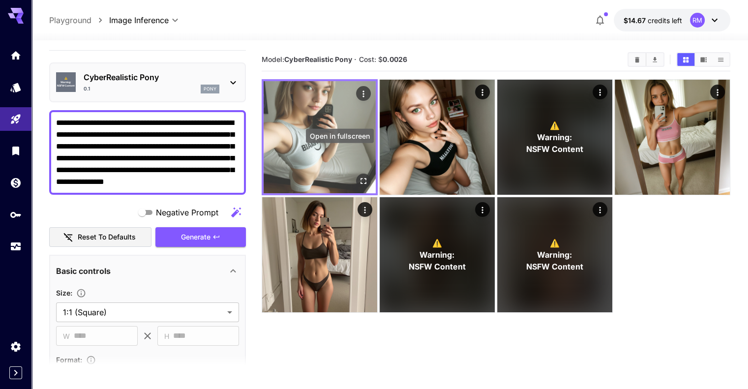
click at [358, 176] on icon "Open in fullscreen" at bounding box center [363, 181] width 10 height 10
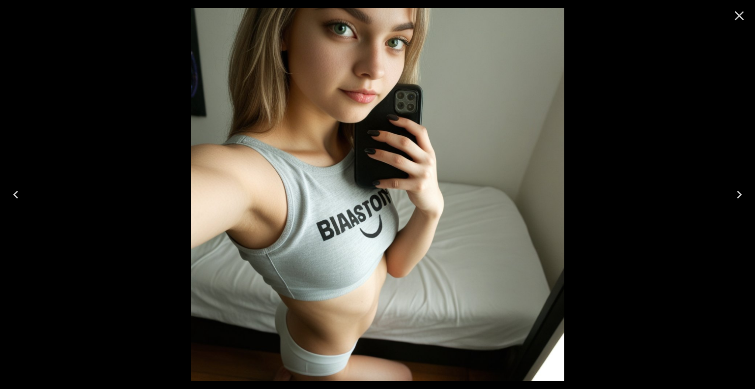
click at [740, 15] on icon "Close" at bounding box center [739, 15] width 9 height 9
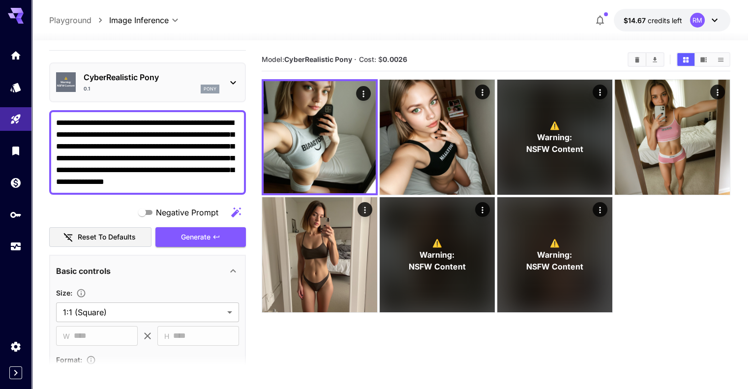
drag, startPoint x: 90, startPoint y: 146, endPoint x: 63, endPoint y: 146, distance: 27.0
click at [63, 146] on textarea "**********" at bounding box center [147, 152] width 183 height 71
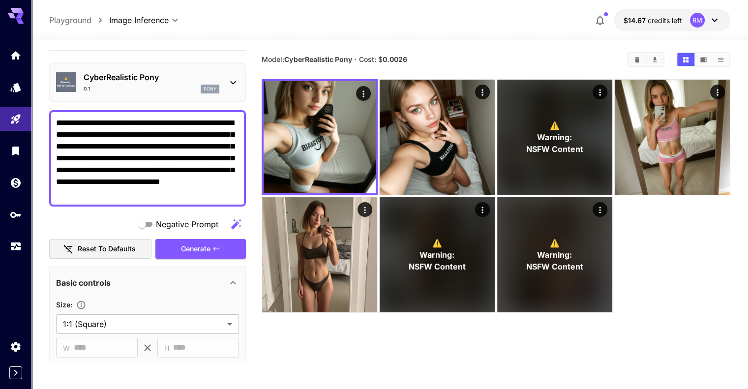
type textarea "**********"
click at [645, 61] on button "Clear All" at bounding box center [636, 59] width 17 height 13
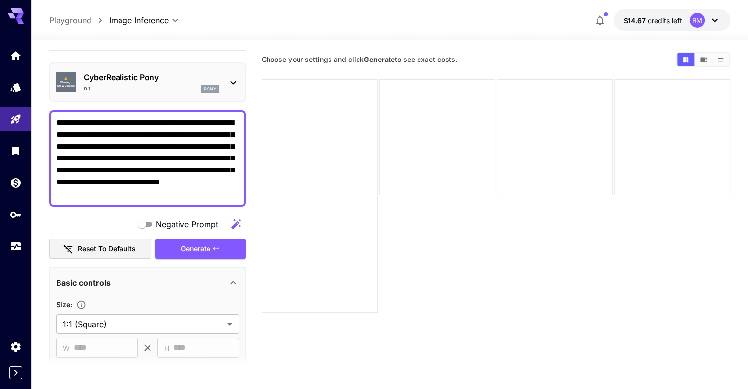
click at [139, 131] on textarea "**********" at bounding box center [147, 158] width 183 height 83
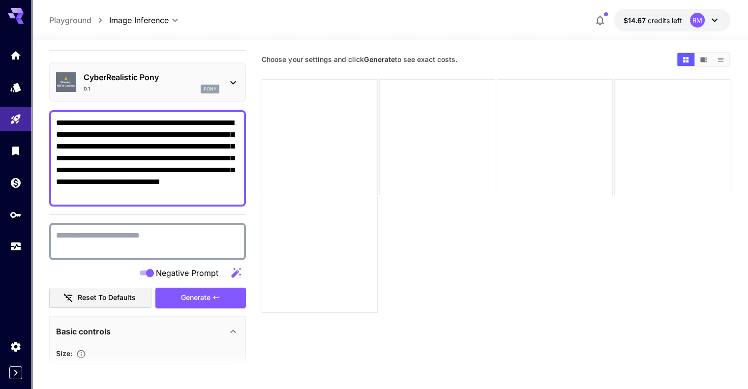
click at [147, 233] on textarea "Negative Prompt" at bounding box center [147, 242] width 183 height 24
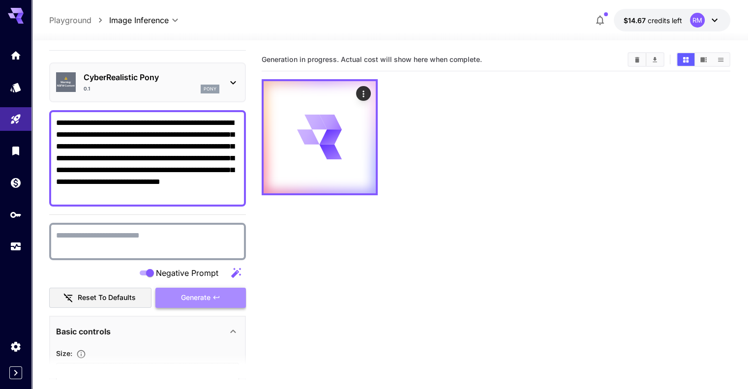
click at [181, 296] on span "Generate" at bounding box center [196, 298] width 30 height 12
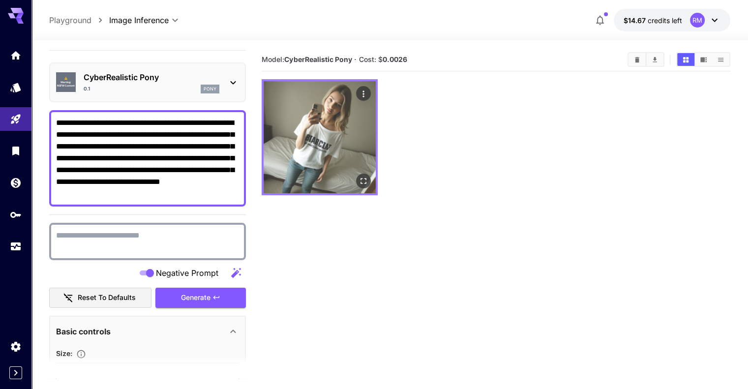
click at [358, 176] on icon "Open in fullscreen" at bounding box center [363, 181] width 10 height 10
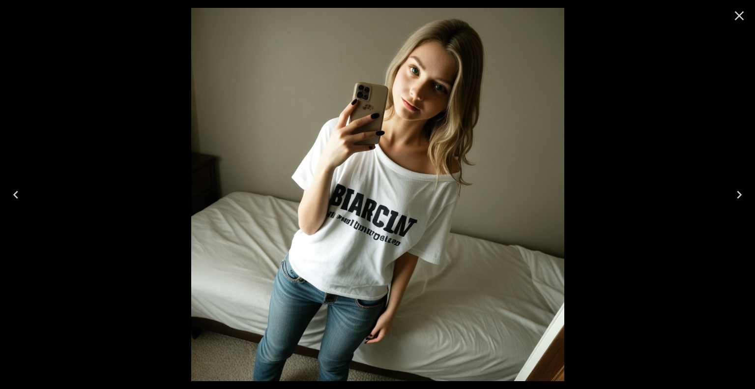
click at [738, 20] on icon "Close" at bounding box center [740, 16] width 16 height 16
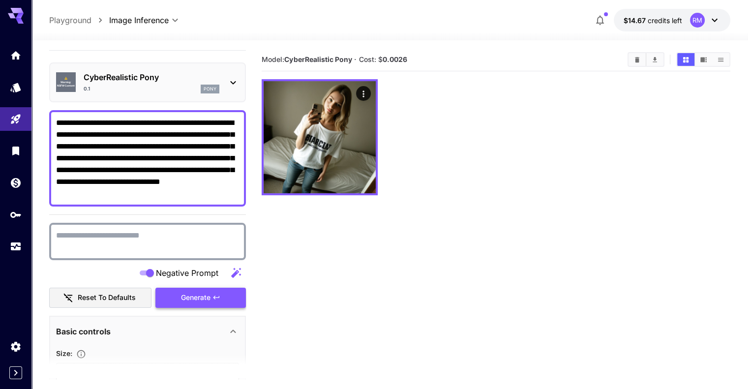
click at [189, 297] on span "Generate" at bounding box center [196, 298] width 30 height 12
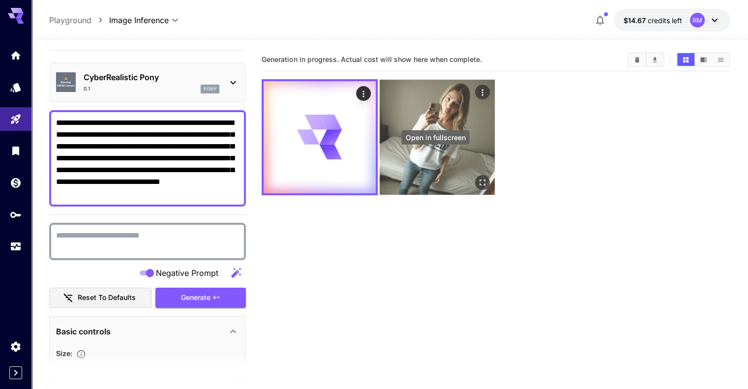
click at [477, 177] on icon "Open in fullscreen" at bounding box center [482, 182] width 10 height 10
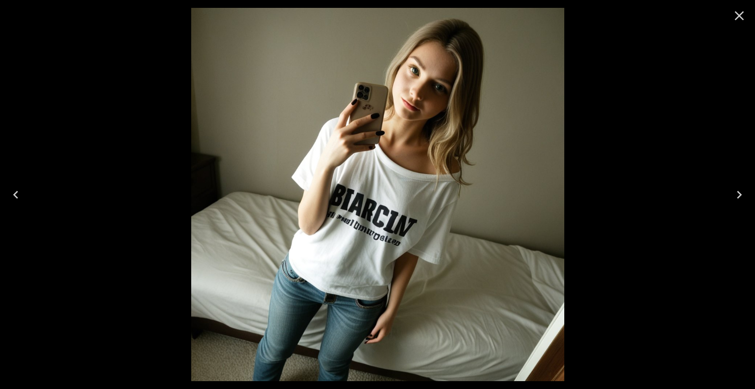
click at [747, 19] on div at bounding box center [739, 15] width 31 height 31
click at [744, 13] on icon "Close" at bounding box center [740, 16] width 16 height 16
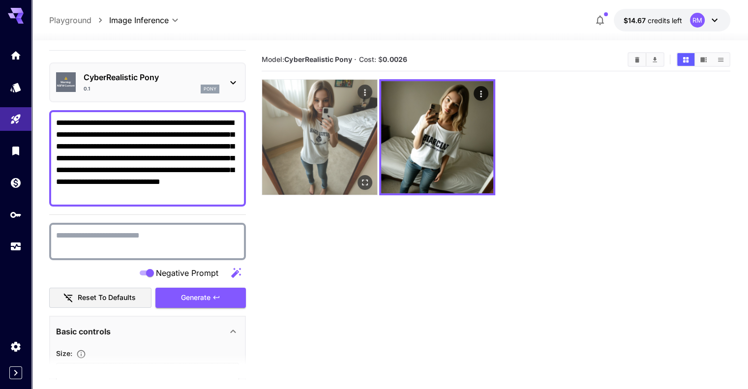
click at [360, 177] on icon "Open in fullscreen" at bounding box center [365, 182] width 10 height 10
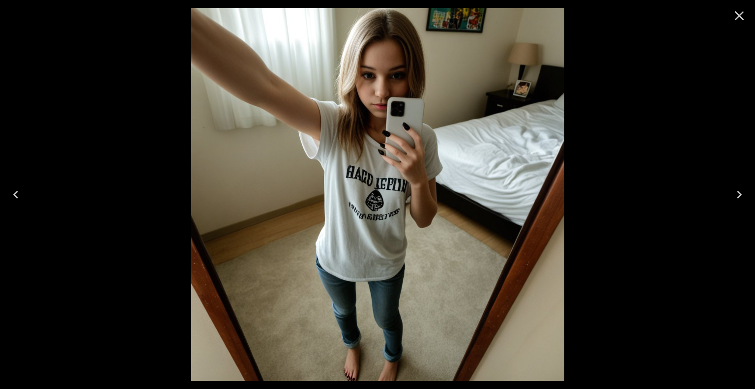
click at [739, 15] on icon "Close" at bounding box center [739, 15] width 9 height 9
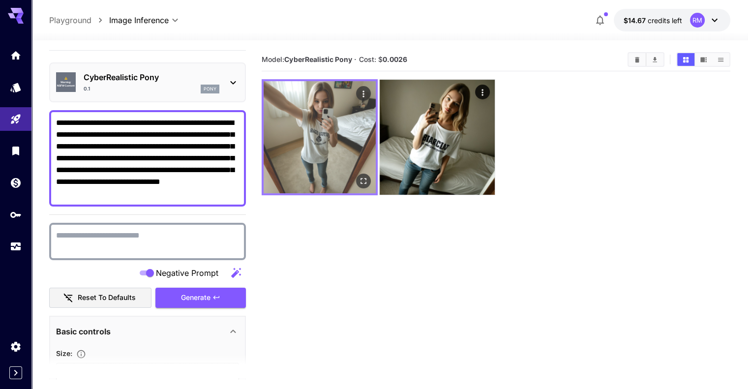
click at [340, 149] on img at bounding box center [320, 137] width 112 height 112
click at [360, 178] on icon "Open in fullscreen" at bounding box center [363, 181] width 6 height 6
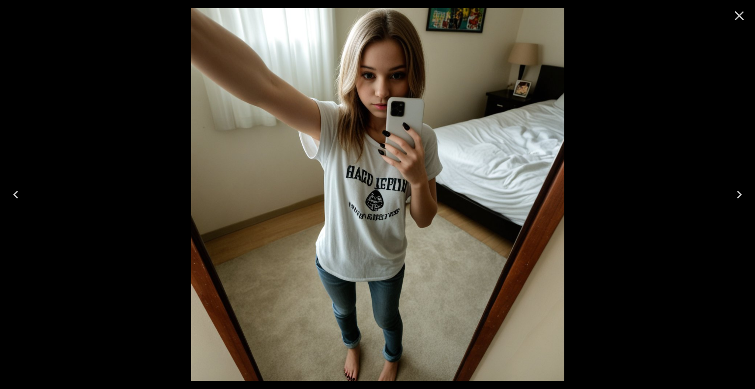
click at [739, 13] on icon "Close" at bounding box center [740, 16] width 16 height 16
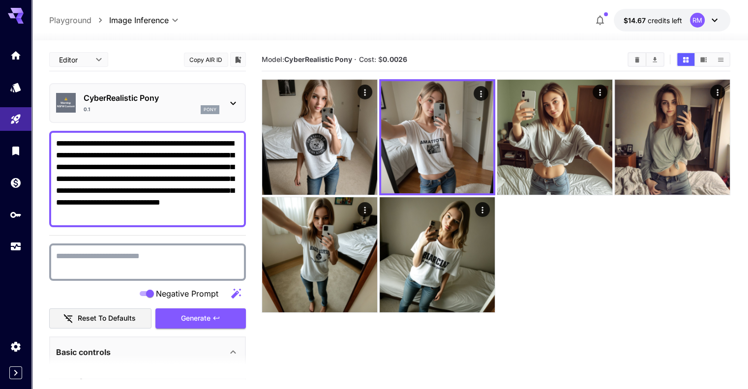
click at [207, 260] on textarea "Negative Prompt" at bounding box center [147, 262] width 183 height 24
paste textarea "**********"
click at [59, 255] on textarea "**********" at bounding box center [147, 262] width 183 height 24
type textarea "**********"
click at [203, 313] on span "Generate" at bounding box center [196, 318] width 30 height 12
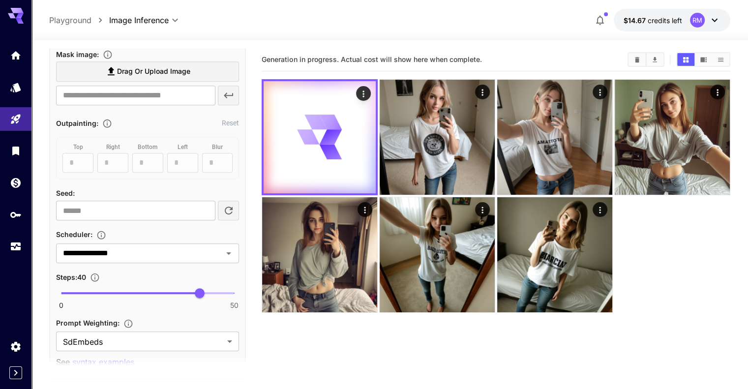
scroll to position [597, 0]
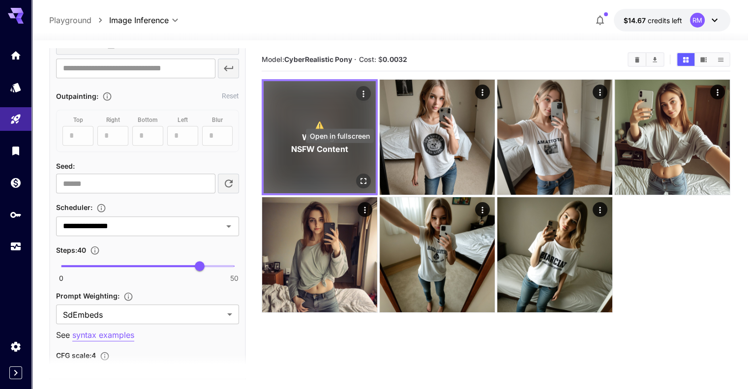
click at [358, 176] on icon "Open in fullscreen" at bounding box center [363, 181] width 10 height 10
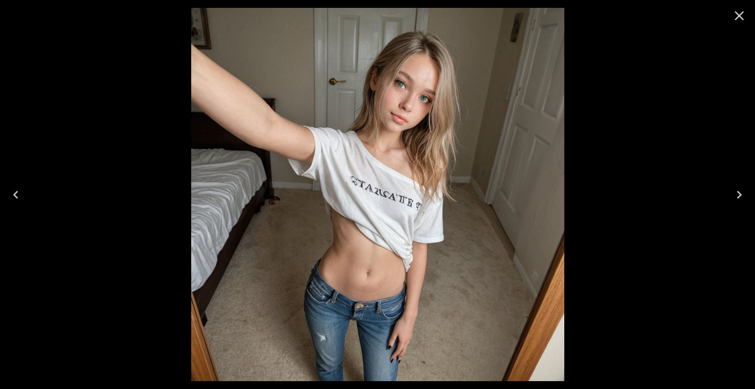
click at [742, 17] on icon "Close" at bounding box center [740, 16] width 16 height 16
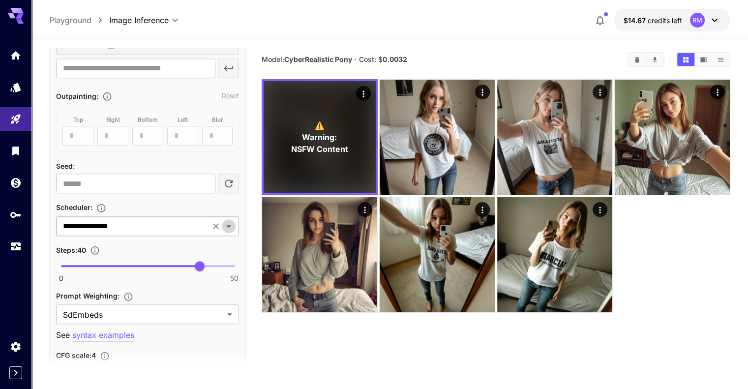
click at [231, 224] on icon "Open" at bounding box center [229, 226] width 12 height 12
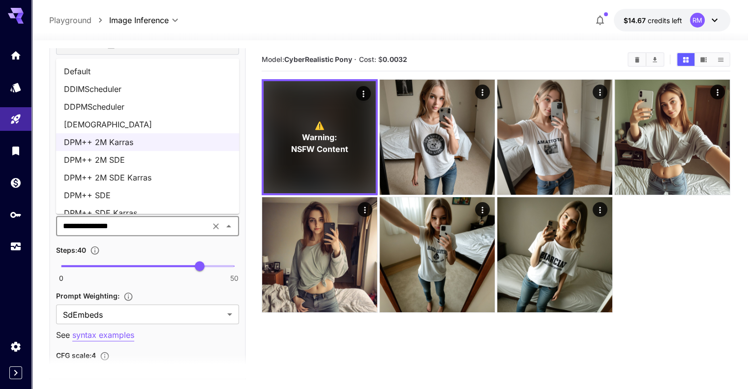
click at [162, 177] on li "DPM++ 2M SDE Karras" at bounding box center [147, 178] width 183 height 18
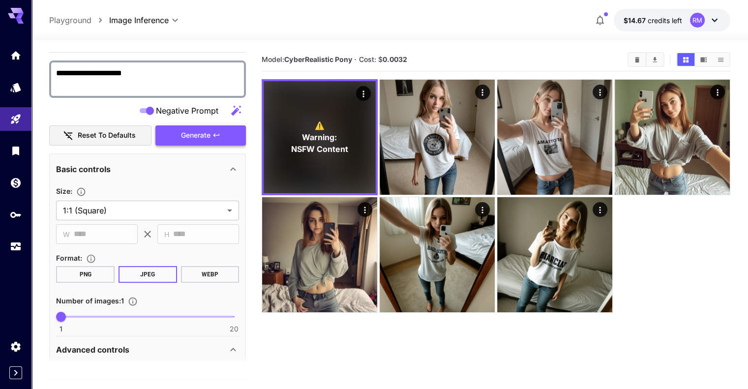
scroll to position [183, 0]
click at [214, 130] on button "Generate" at bounding box center [200, 135] width 90 height 20
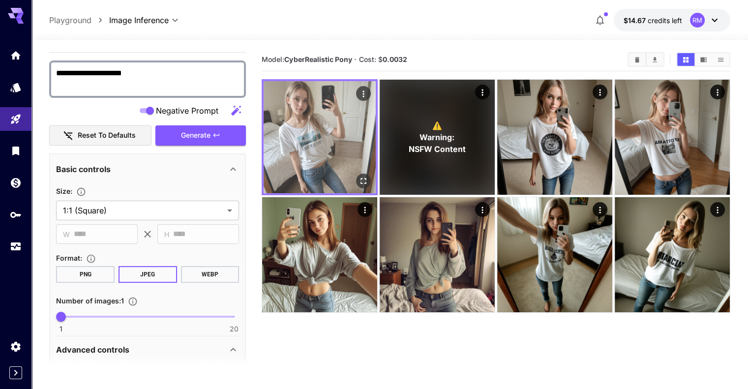
click at [356, 174] on button "Open in fullscreen" at bounding box center [363, 181] width 15 height 15
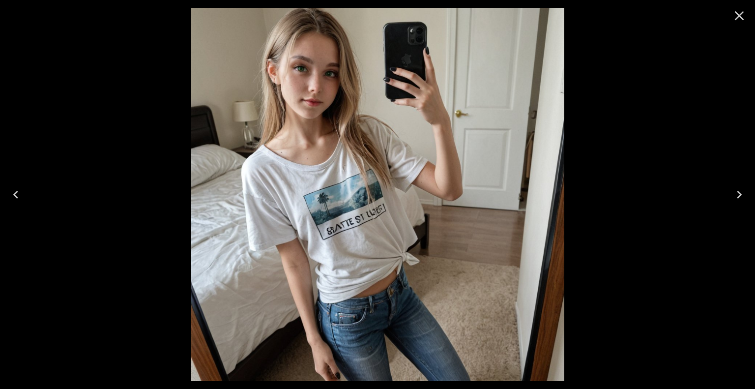
click at [738, 14] on icon "Close" at bounding box center [739, 15] width 9 height 9
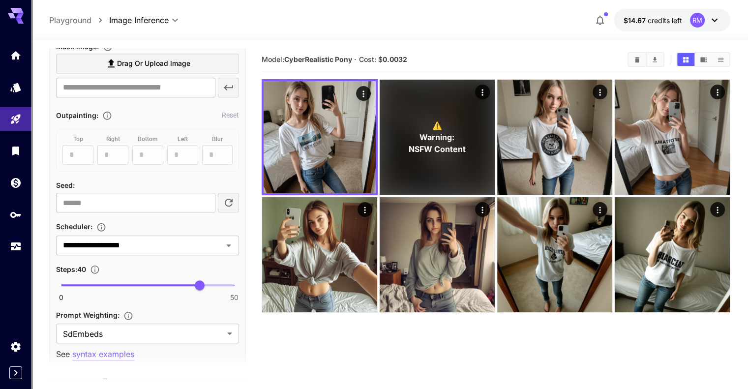
scroll to position [578, 0]
click at [228, 244] on icon "Open" at bounding box center [229, 245] width 12 height 12
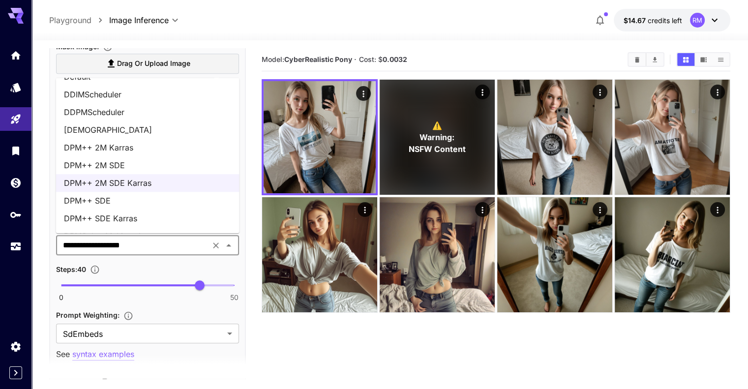
scroll to position [20, 0]
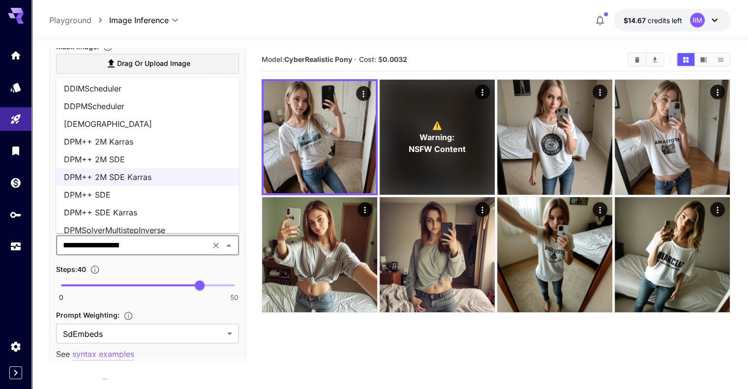
click at [164, 216] on li "DPM++ SDE Karras" at bounding box center [147, 213] width 183 height 18
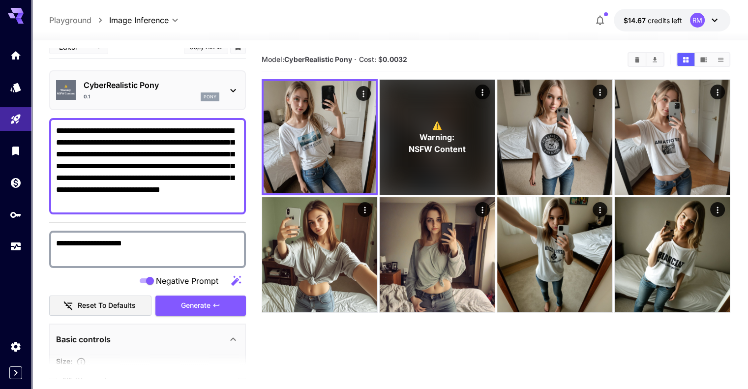
scroll to position [9, 0]
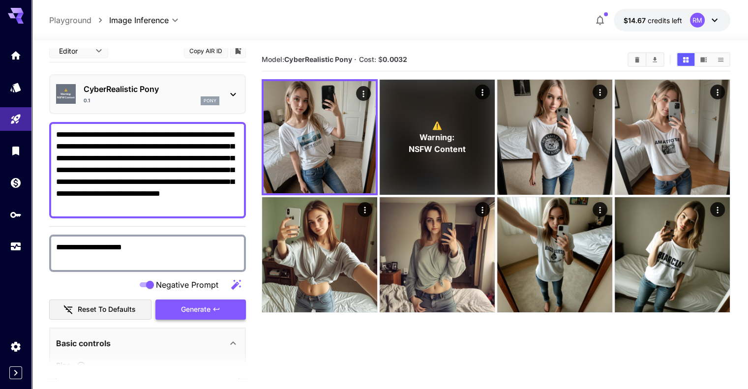
click at [211, 304] on button "Generate" at bounding box center [200, 309] width 90 height 20
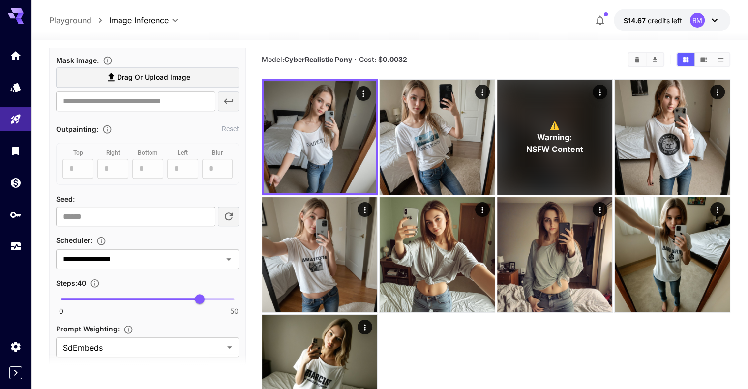
scroll to position [566, 0]
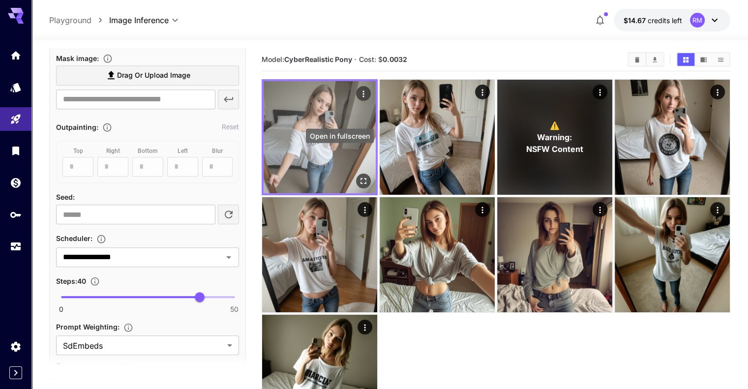
click at [358, 176] on icon "Open in fullscreen" at bounding box center [363, 181] width 10 height 10
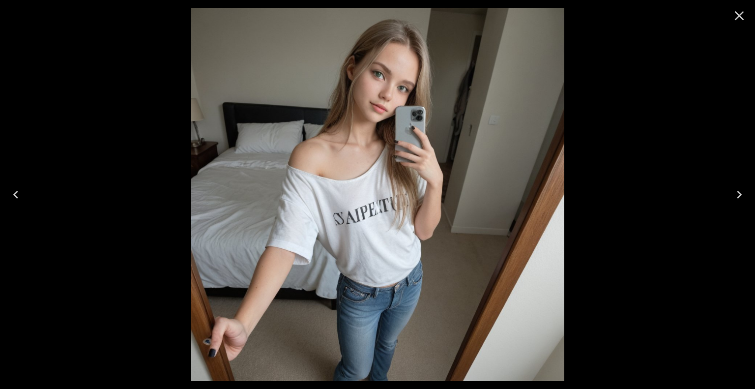
click at [743, 13] on icon "Close" at bounding box center [740, 16] width 16 height 16
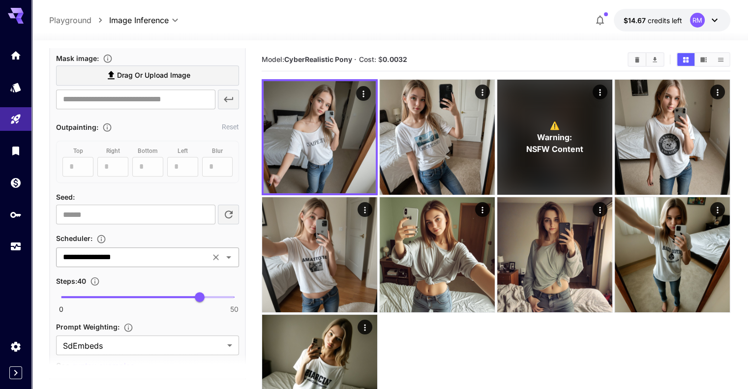
click at [230, 251] on icon "Open" at bounding box center [229, 257] width 12 height 12
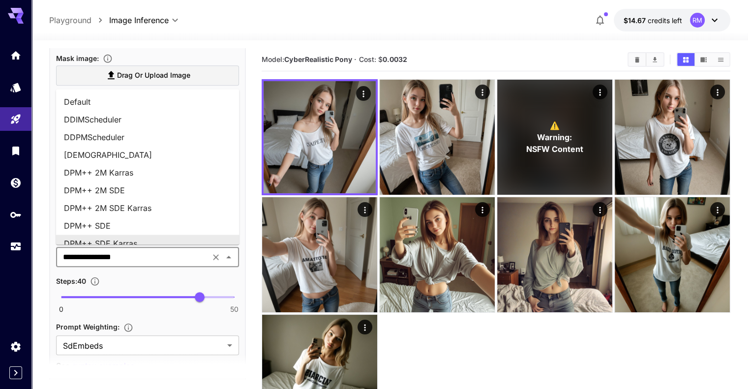
scroll to position [8, 0]
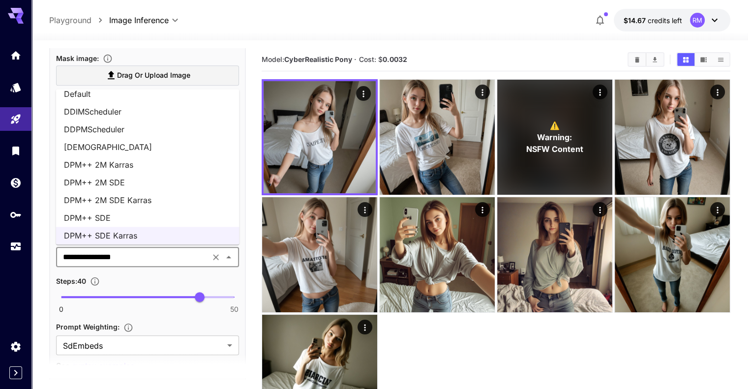
click at [170, 184] on li "DPM++ 2M SDE" at bounding box center [147, 183] width 183 height 18
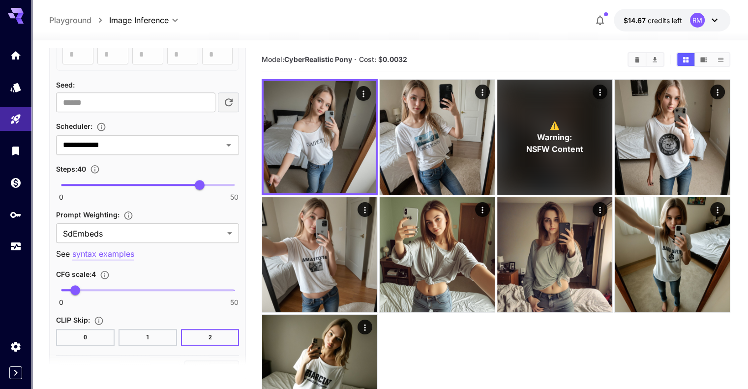
scroll to position [688, 0]
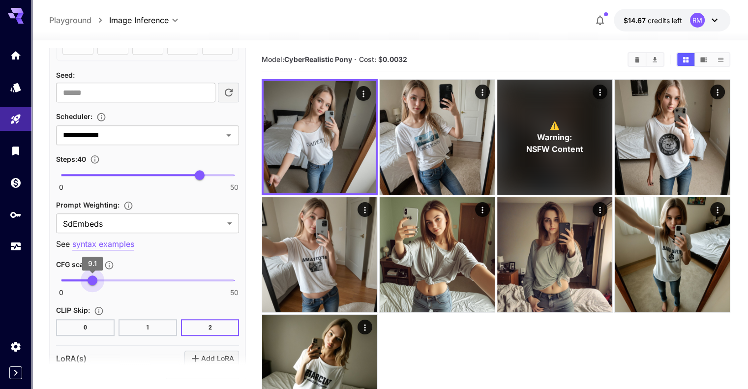
click at [92, 277] on span "0 50 9.1" at bounding box center [147, 280] width 173 height 15
click at [83, 277] on span "6.2" at bounding box center [83, 280] width 10 height 10
click at [78, 276] on span "6.2" at bounding box center [83, 280] width 10 height 10
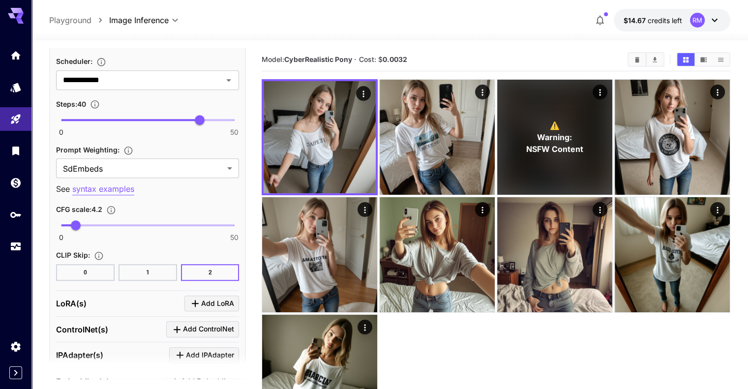
scroll to position [743, 0]
click at [83, 222] on span "6.2" at bounding box center [83, 225] width 10 height 10
type input "***"
click at [79, 222] on span "6.2" at bounding box center [83, 225] width 10 height 10
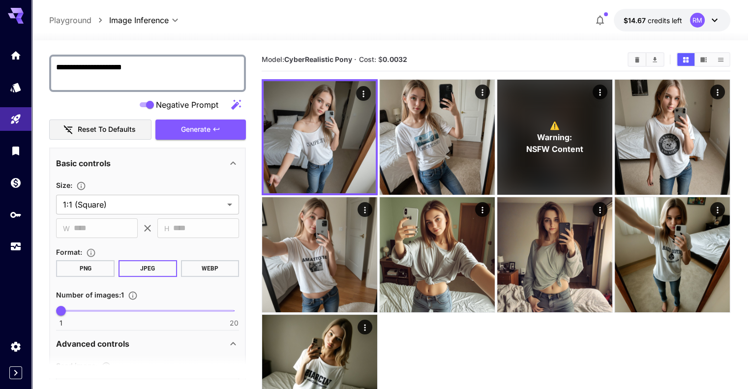
scroll to position [157, 0]
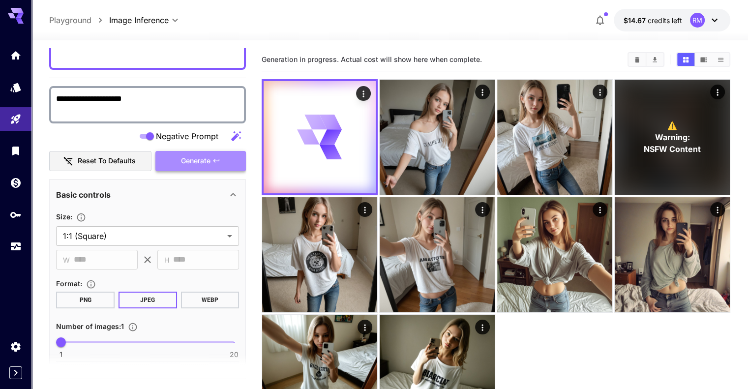
click at [212, 162] on button "Generate" at bounding box center [200, 161] width 90 height 20
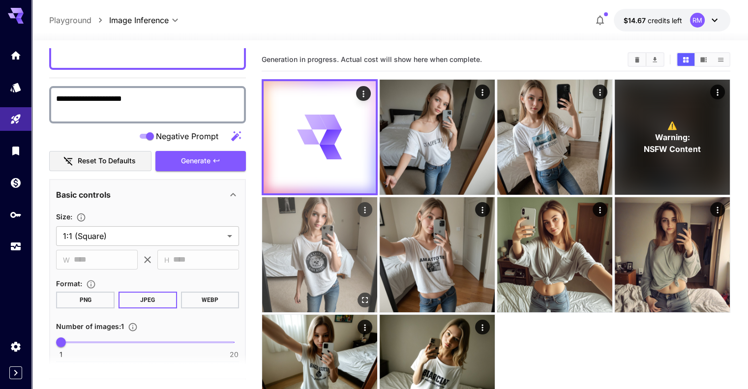
click at [377, 197] on img at bounding box center [319, 254] width 115 height 115
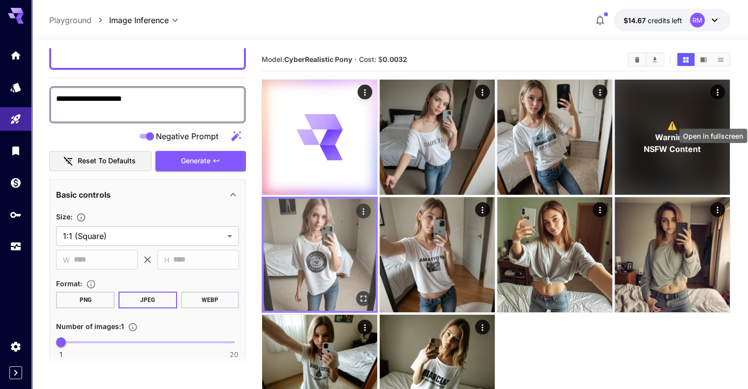
click at [371, 291] on button "Open in fullscreen" at bounding box center [363, 298] width 15 height 15
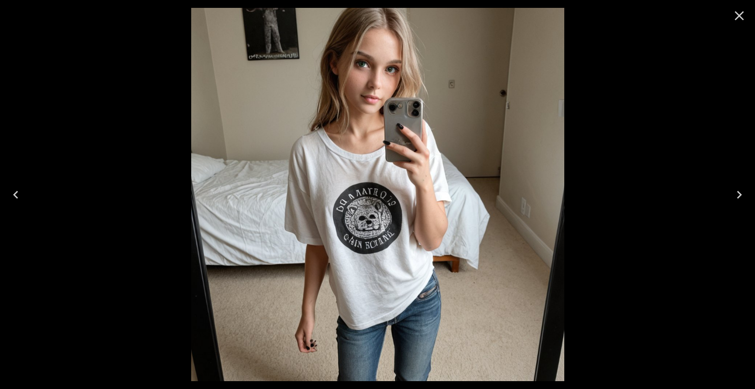
click at [737, 13] on icon "Close" at bounding box center [739, 15] width 9 height 9
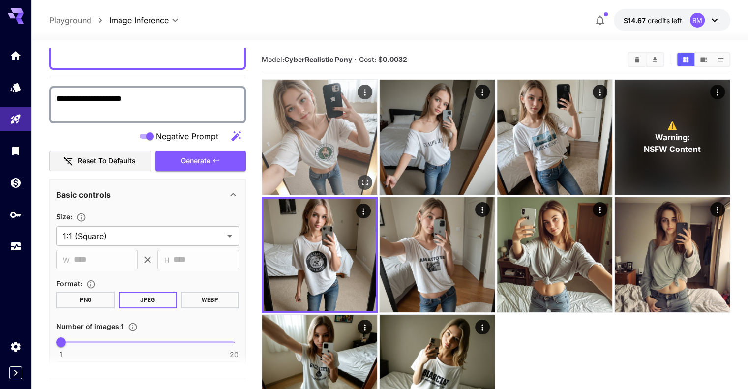
click at [360, 177] on icon "Open in fullscreen" at bounding box center [365, 182] width 10 height 10
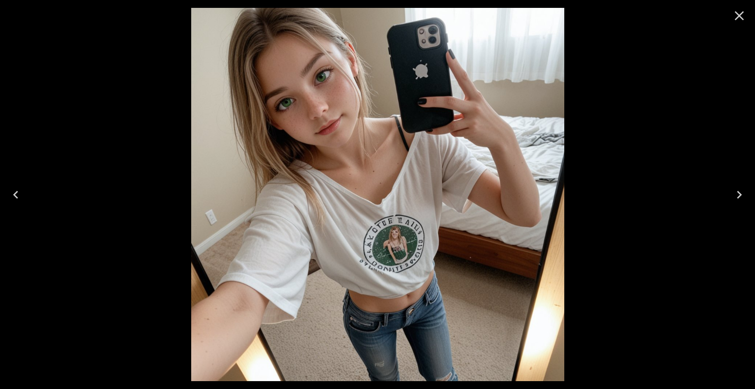
click at [739, 17] on icon "Close" at bounding box center [739, 15] width 9 height 9
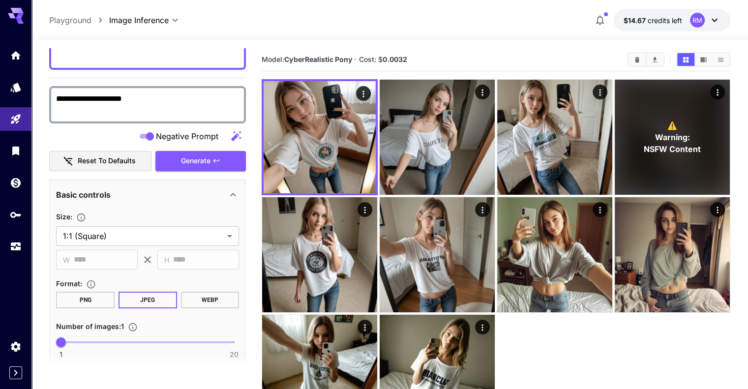
scroll to position [0, 0]
click at [218, 157] on icon "button" at bounding box center [216, 161] width 8 height 8
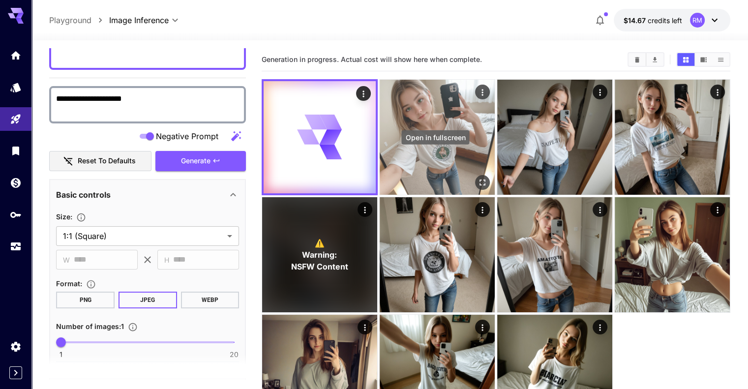
click at [477, 177] on icon "Open in fullscreen" at bounding box center [482, 182] width 10 height 10
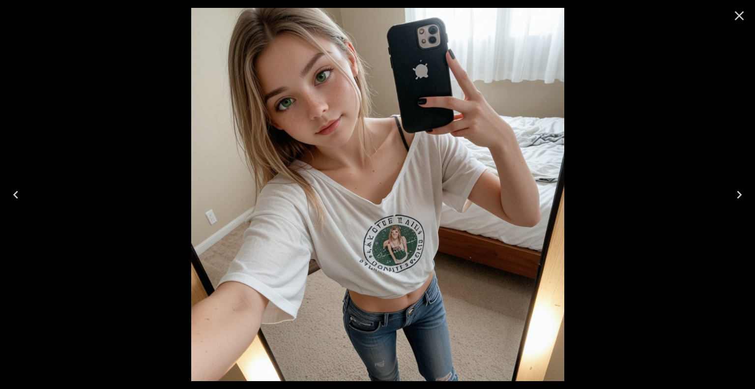
click at [743, 15] on icon "Close" at bounding box center [740, 16] width 16 height 16
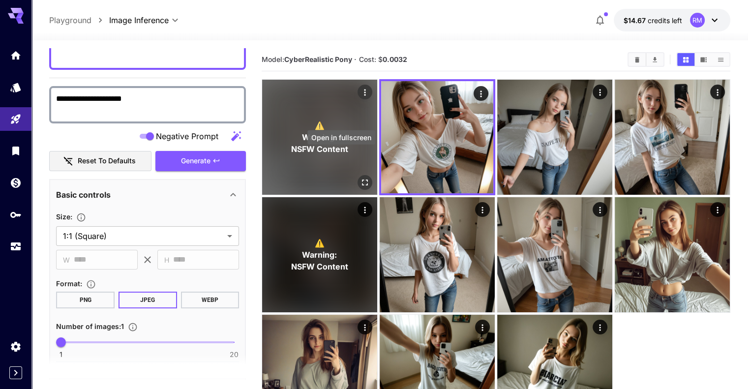
click at [360, 177] on icon "Open in fullscreen" at bounding box center [365, 182] width 10 height 10
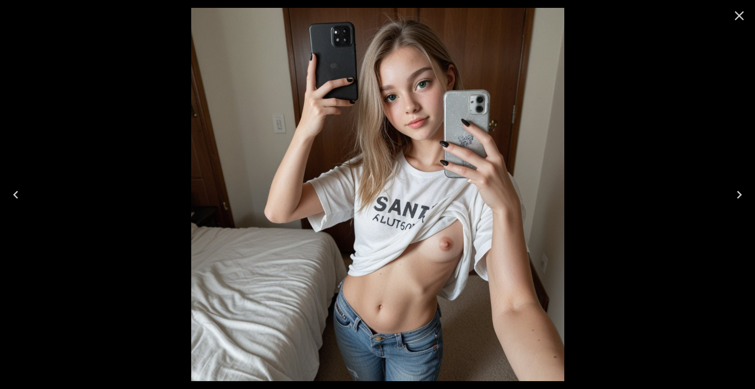
click at [741, 16] on icon "Close" at bounding box center [740, 16] width 16 height 16
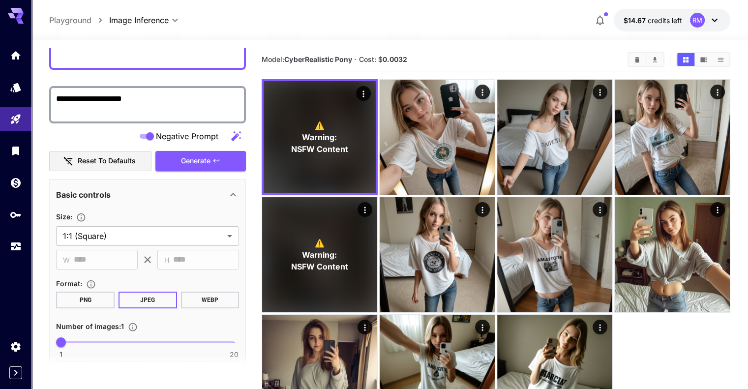
click at [633, 61] on button "Clear All" at bounding box center [636, 59] width 17 height 13
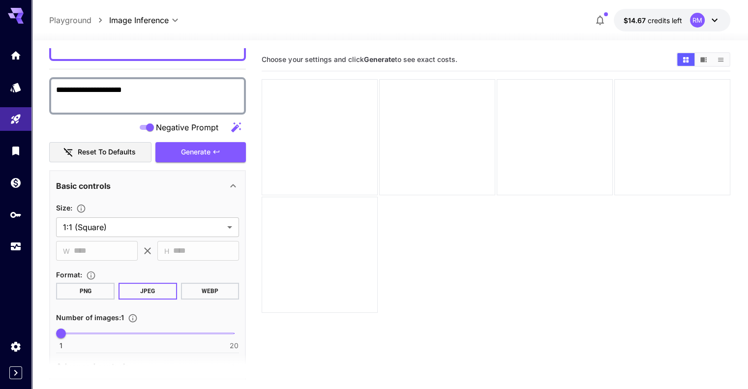
scroll to position [165, 0]
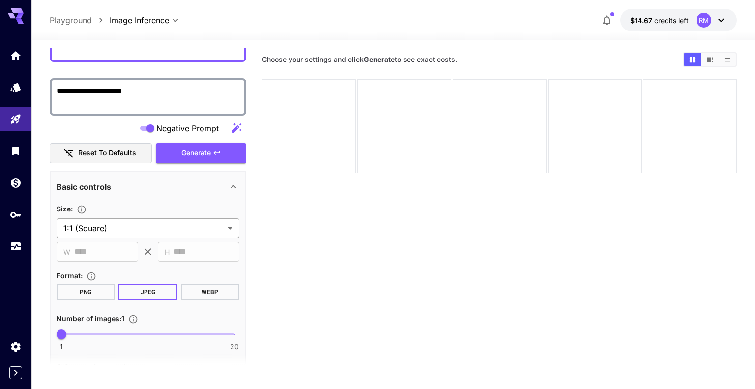
click at [186, 224] on body "**********" at bounding box center [377, 233] width 755 height 467
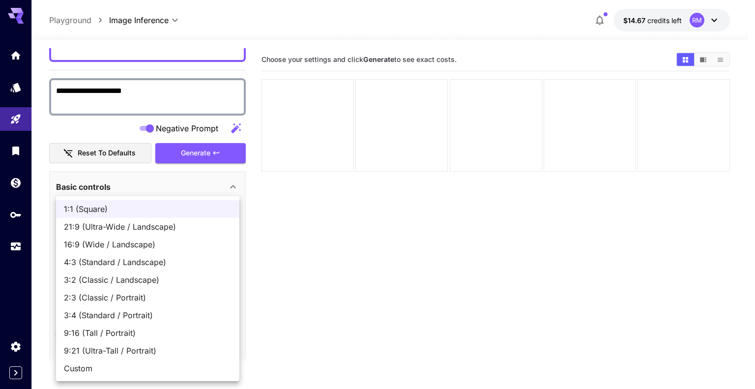
click at [110, 295] on span "2:3 (Classic / Portrait)" at bounding box center [148, 298] width 168 height 12
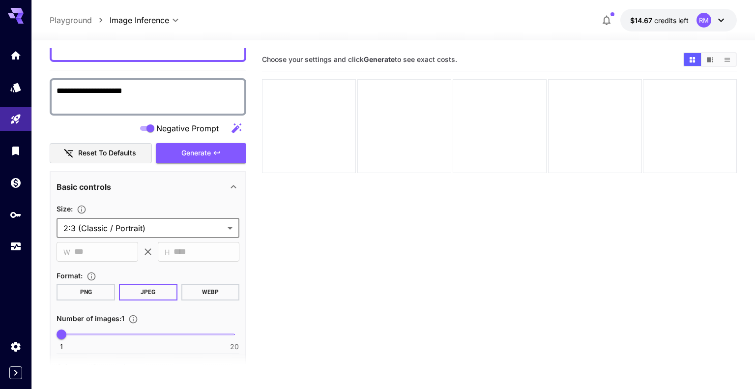
type input "**********"
type input "***"
type input "****"
click at [131, 222] on body "**********" at bounding box center [377, 233] width 755 height 467
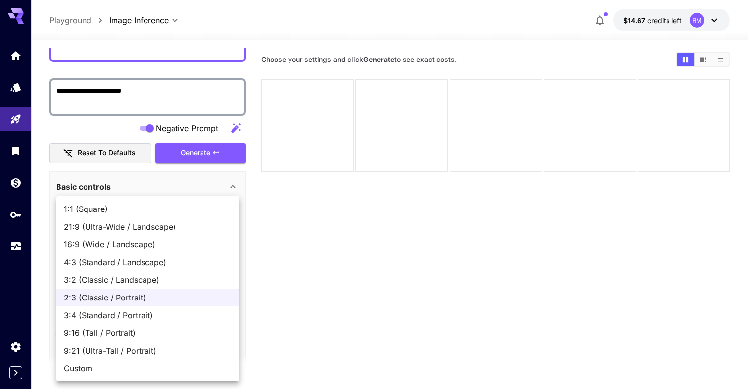
click at [109, 365] on span "Custom" at bounding box center [148, 368] width 168 height 12
type input "******"
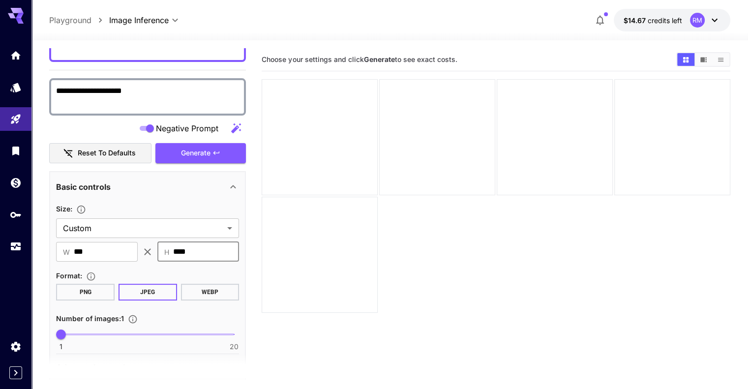
click at [198, 242] on input "****" at bounding box center [206, 252] width 66 height 20
type input "****"
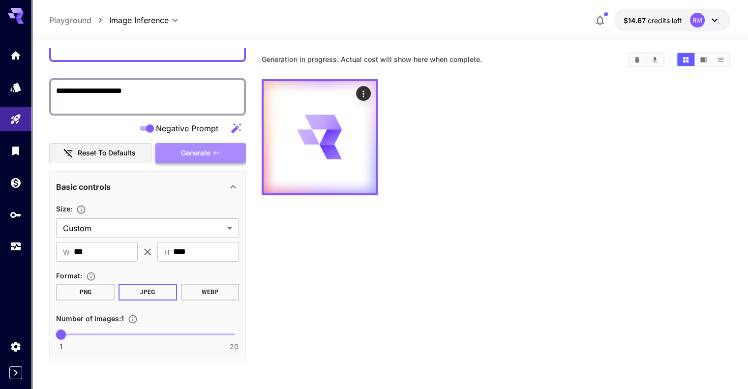
click at [234, 154] on button "Generate" at bounding box center [200, 153] width 90 height 20
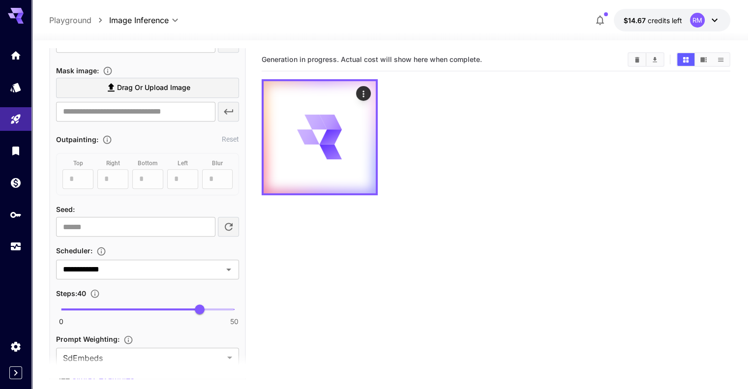
scroll to position [557, 0]
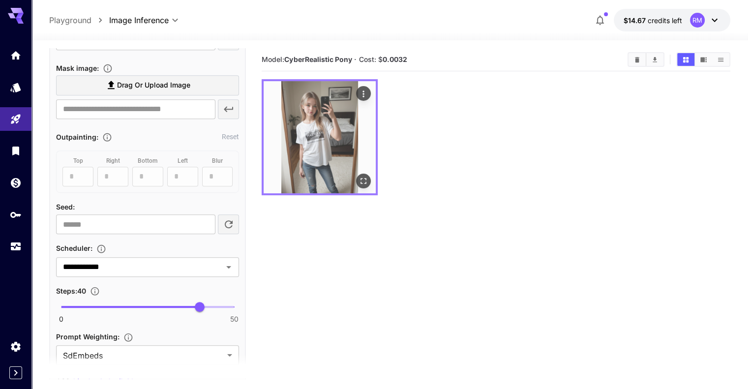
click at [356, 174] on button "Open in fullscreen" at bounding box center [363, 181] width 15 height 15
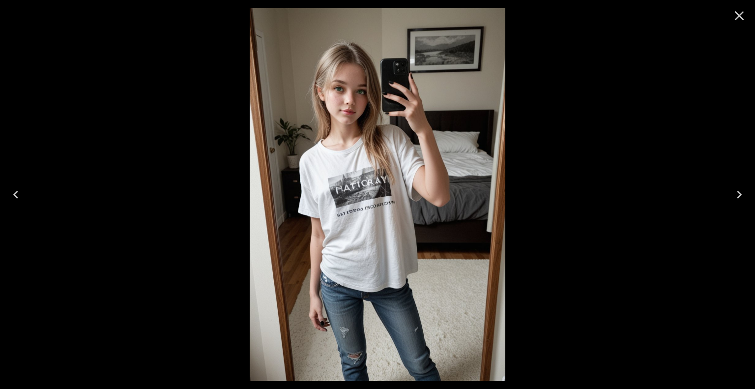
click at [738, 12] on icon "Close" at bounding box center [740, 16] width 16 height 16
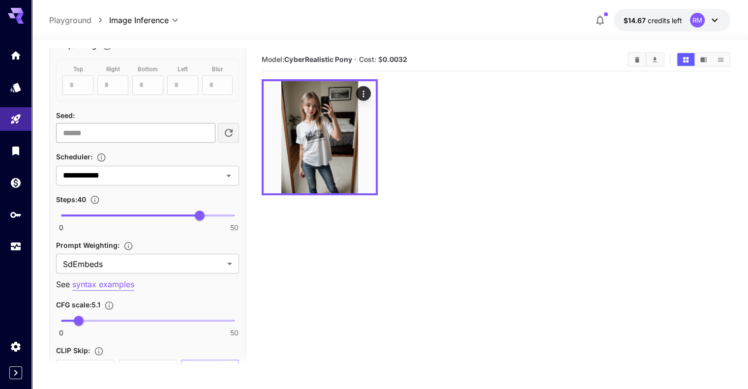
scroll to position [649, 0]
click at [229, 171] on icon "Open" at bounding box center [229, 175] width 12 height 12
click at [641, 60] on icon "Clear All" at bounding box center [636, 59] width 7 height 7
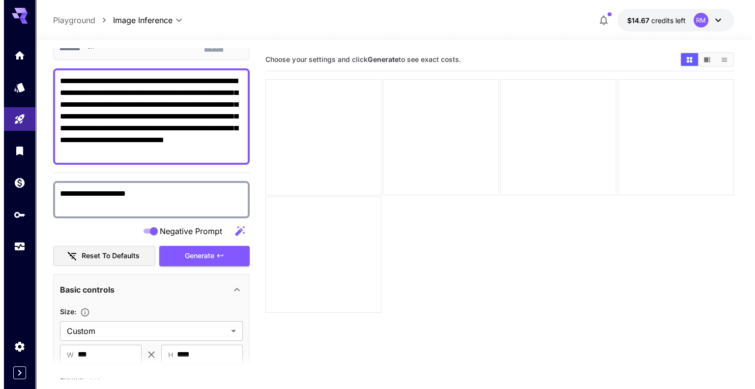
scroll to position [0, 0]
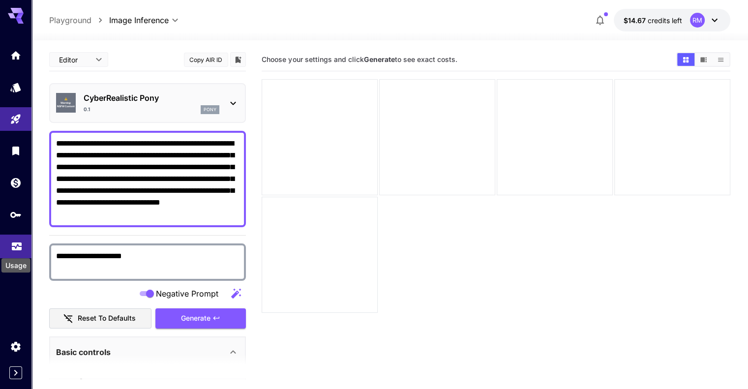
click at [11, 249] on icon "Usage" at bounding box center [17, 243] width 12 height 12
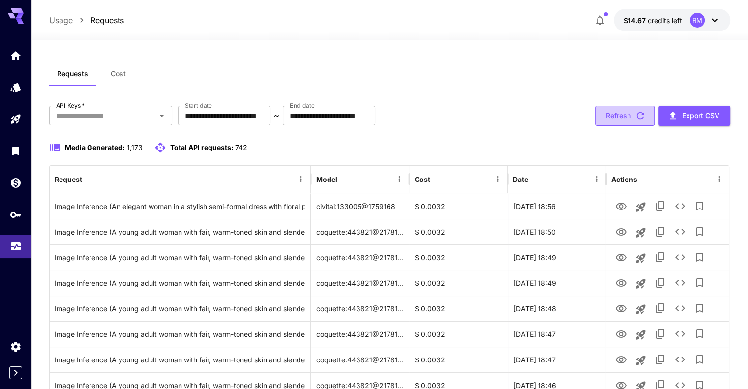
click at [606, 114] on button "Refresh" at bounding box center [624, 116] width 59 height 20
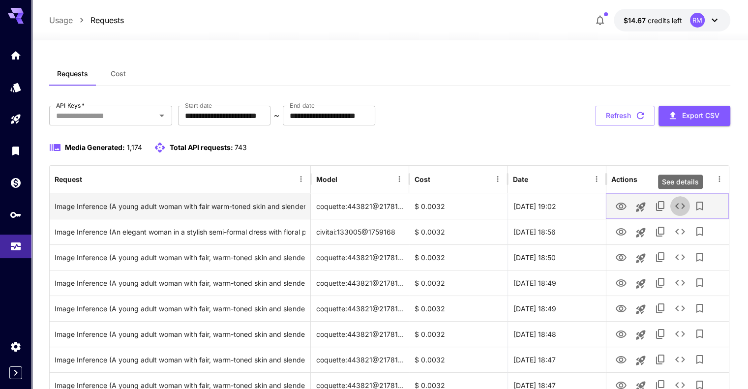
click at [682, 204] on icon "See details" at bounding box center [680, 206] width 12 height 12
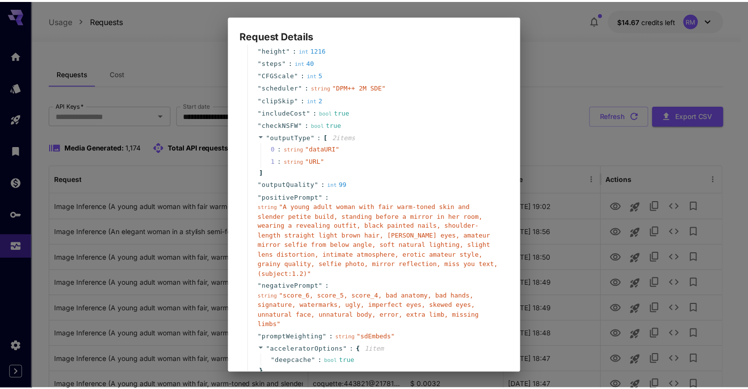
scroll to position [157, 0]
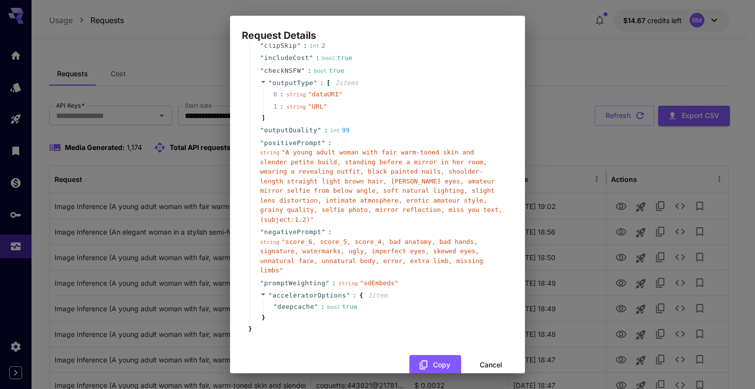
click at [486, 355] on button "Cancel" at bounding box center [491, 365] width 44 height 20
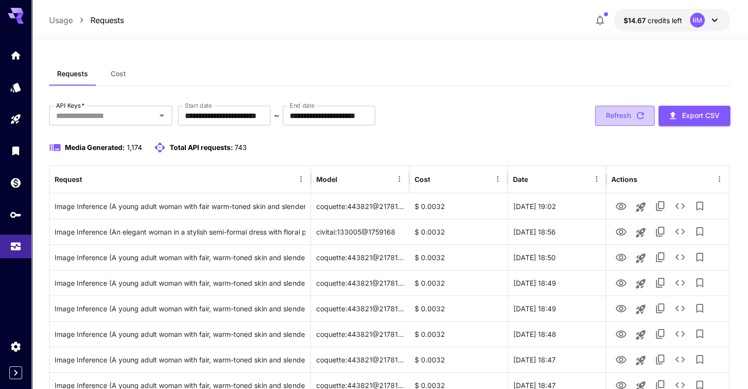
click at [599, 113] on button "Refresh" at bounding box center [624, 116] width 59 height 20
click at [487, 72] on div "Requests Cost" at bounding box center [389, 74] width 680 height 24
